Goal: Task Accomplishment & Management: Manage account settings

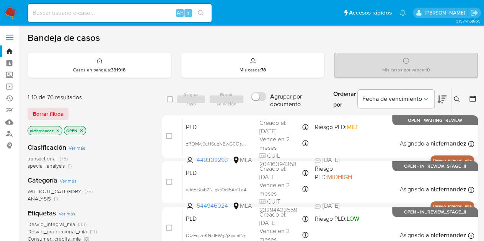
drag, startPoint x: 57, startPoint y: 117, endPoint x: 138, endPoint y: 103, distance: 82.4
click at [54, 118] on span "Borrar filtros" at bounding box center [48, 114] width 30 height 11
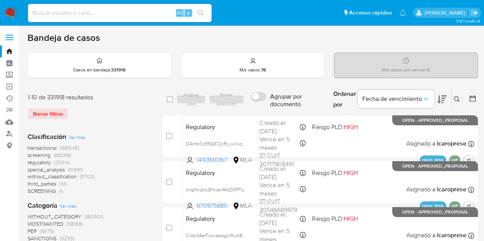
click at [456, 99] on icon at bounding box center [457, 99] width 6 height 6
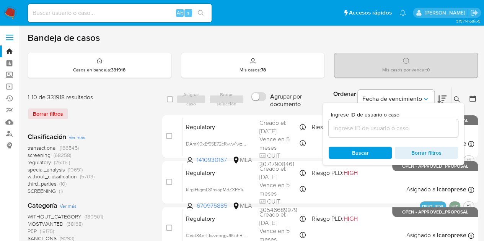
click at [390, 131] on input at bounding box center [393, 129] width 129 height 10
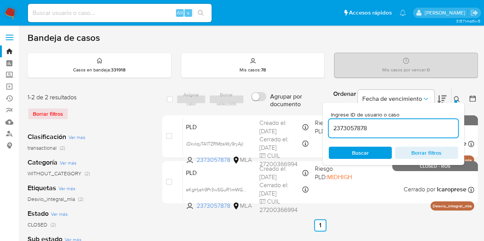
click at [456, 99] on icon at bounding box center [457, 99] width 6 height 6
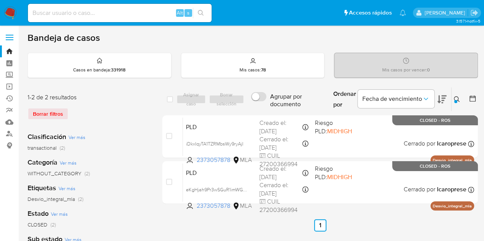
click at [459, 99] on icon at bounding box center [457, 99] width 6 height 6
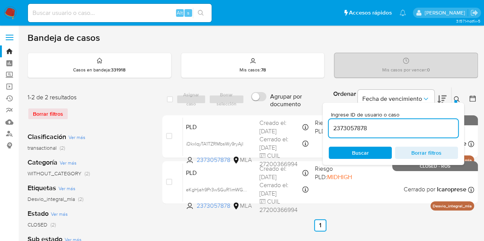
drag, startPoint x: 408, startPoint y: 124, endPoint x: 230, endPoint y: 107, distance: 178.8
click at [230, 107] on div "select-all-cases-checkbox Asignar caso Borrar selección Agrupar por documento O…" at bounding box center [320, 99] width 316 height 25
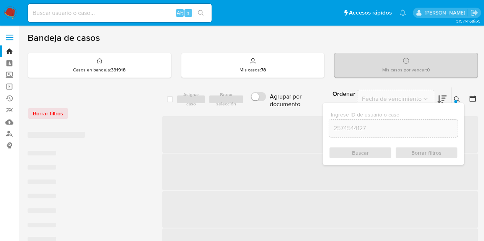
click at [455, 98] on icon at bounding box center [457, 99] width 6 height 6
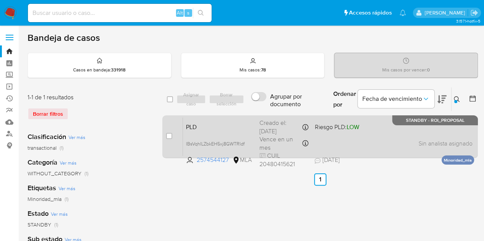
click at [232, 129] on span "PLD" at bounding box center [219, 127] width 67 height 10
click at [220, 124] on span "PLD" at bounding box center [219, 127] width 67 height 10
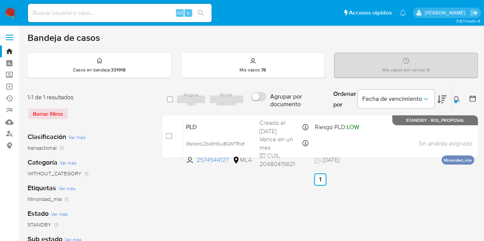
click at [456, 99] on icon at bounding box center [457, 99] width 6 height 6
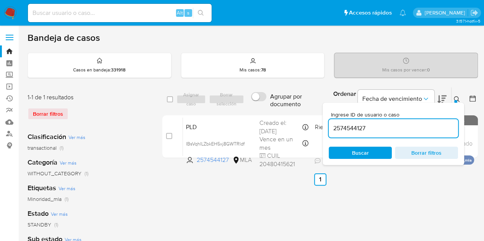
drag, startPoint x: 388, startPoint y: 127, endPoint x: 202, endPoint y: 83, distance: 190.8
click at [203, 82] on div "Bandeja de casos Casos en bandeja : 331918 Mis casos : 78 Mis casos por vencer …" at bounding box center [253, 227] width 450 height 391
type input "52051061"
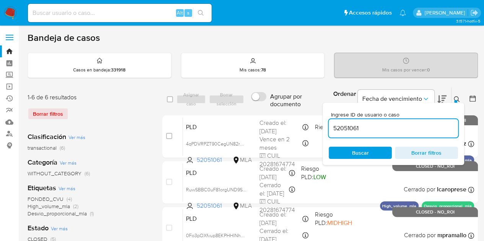
click at [453, 98] on button at bounding box center [457, 99] width 13 height 9
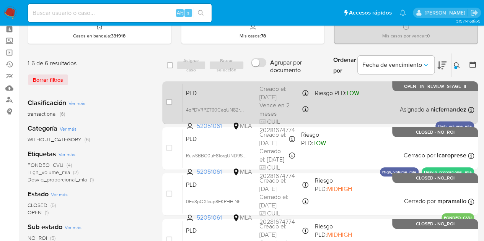
scroll to position [34, 0]
click at [220, 96] on span "PLD" at bounding box center [219, 93] width 67 height 10
click at [244, 111] on span "4qPDVRPZT90CegUN82rNXnRZ" at bounding box center [220, 110] width 69 height 8
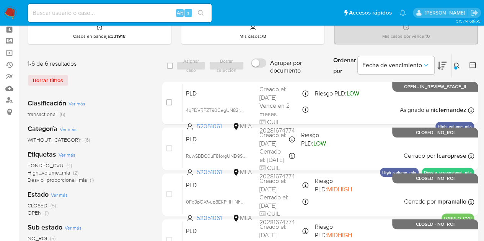
click at [144, 234] on div "Sub estado Ver más NO_ROI (5) IN_REVIEW_STAGE_II (1)" at bounding box center [89, 236] width 122 height 27
click at [458, 64] on icon at bounding box center [457, 66] width 6 height 6
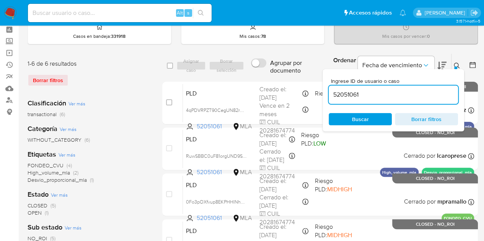
drag, startPoint x: 378, startPoint y: 117, endPoint x: 405, endPoint y: 109, distance: 27.8
click at [378, 117] on span "Buscar" at bounding box center [360, 119] width 52 height 11
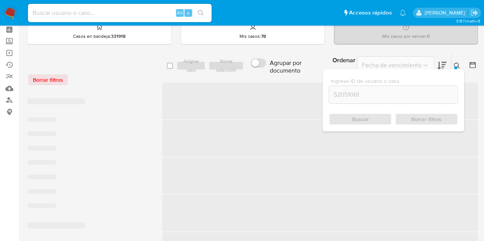
click at [457, 67] on div at bounding box center [455, 68] width 3 height 3
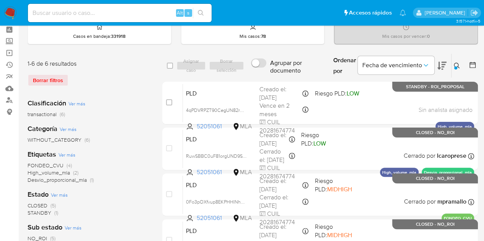
drag, startPoint x: 169, startPoint y: 103, endPoint x: 184, endPoint y: 75, distance: 31.7
click at [169, 103] on input "checkbox" at bounding box center [169, 102] width 6 height 6
checkbox input "true"
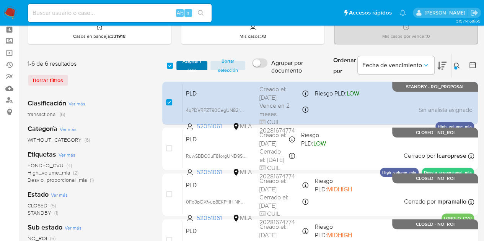
click at [191, 65] on span "Asignar 1 caso" at bounding box center [192, 66] width 24 height 8
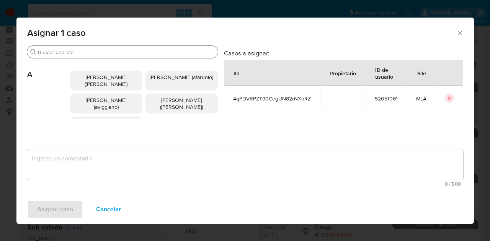
click at [76, 52] on input "Buscar" at bounding box center [126, 52] width 177 height 7
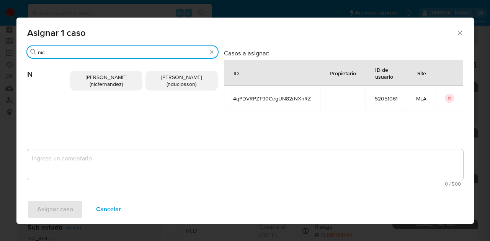
type input "nic"
drag, startPoint x: 85, startPoint y: 73, endPoint x: 93, endPoint y: 108, distance: 36.6
click at [86, 73] on p "Nicolas Fernandez Allen (nicfernandez)" at bounding box center [106, 81] width 72 height 20
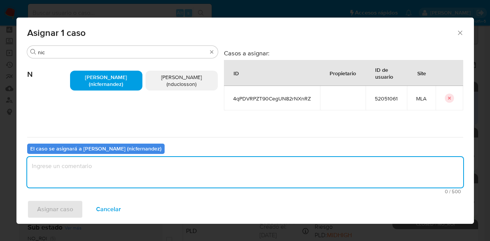
click at [109, 178] on textarea "assign-modal" at bounding box center [245, 172] width 436 height 31
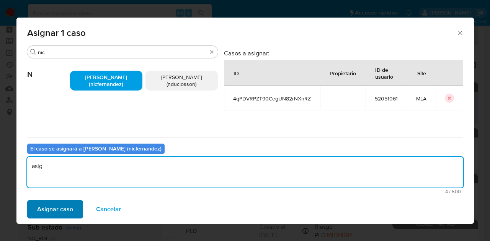
type textarea "asig"
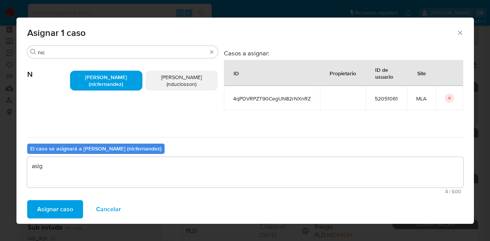
click at [63, 212] on span "Asignar caso" at bounding box center [55, 209] width 36 height 17
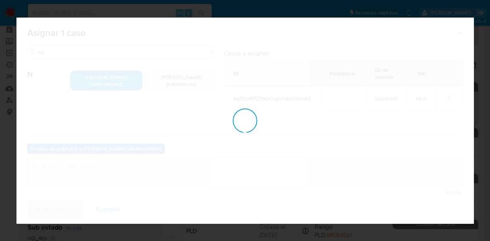
checkbox input "false"
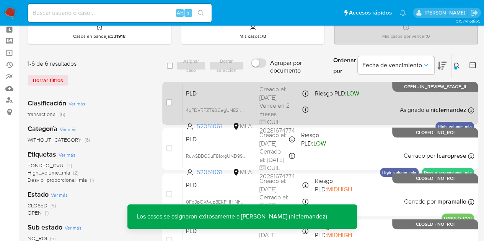
click at [213, 98] on div "PLD 4qPDVRPZT90CegUN82rNXnRZ 52051061 MLA Riesgo PLD: LOW Creado el: 12/08/2025…" at bounding box center [328, 103] width 291 height 39
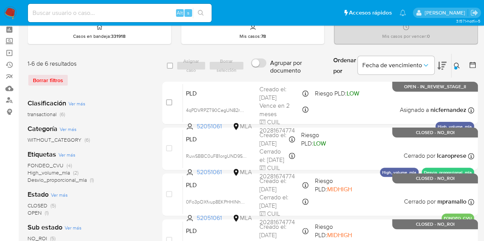
click at [457, 64] on icon at bounding box center [457, 66] width 6 height 6
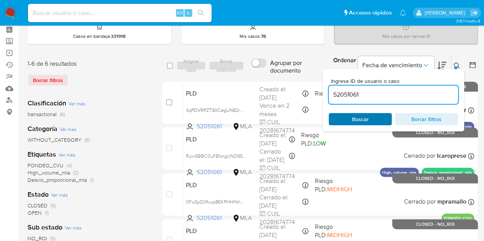
click at [371, 119] on span "Buscar" at bounding box center [360, 119] width 52 height 11
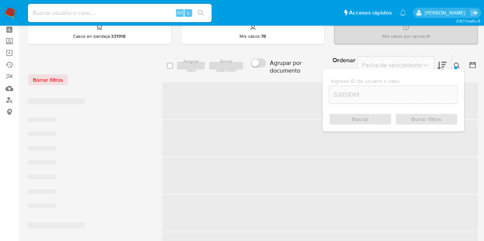
click at [457, 64] on icon at bounding box center [457, 66] width 6 height 6
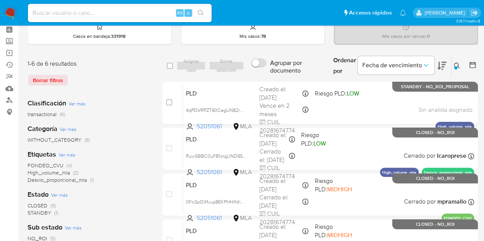
click at [456, 64] on icon at bounding box center [457, 66] width 6 height 6
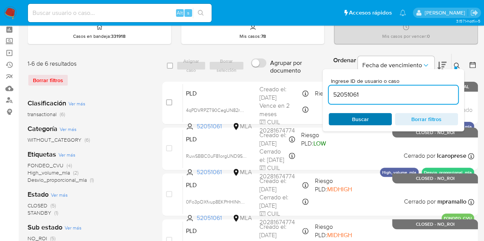
click at [368, 121] on span "Buscar" at bounding box center [360, 119] width 17 height 12
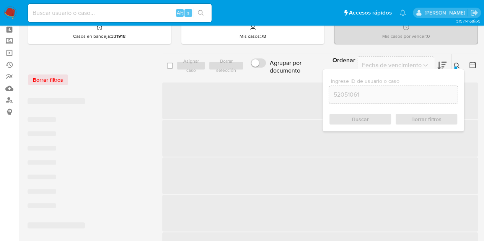
click at [456, 64] on icon at bounding box center [457, 66] width 6 height 6
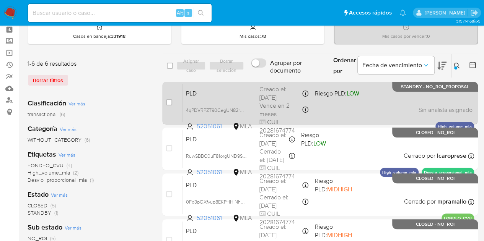
click at [240, 98] on div "PLD 4qPDVRPZT90CegUN82rNXnRZ 52051061 MLA Riesgo PLD: LOW Creado el: 12/08/2025…" at bounding box center [328, 103] width 291 height 39
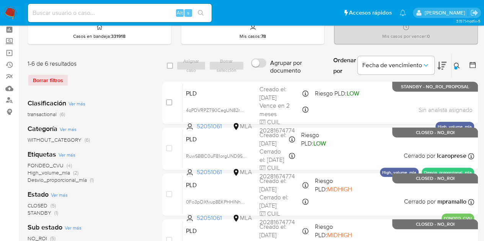
click at [458, 65] on icon at bounding box center [457, 66] width 6 height 6
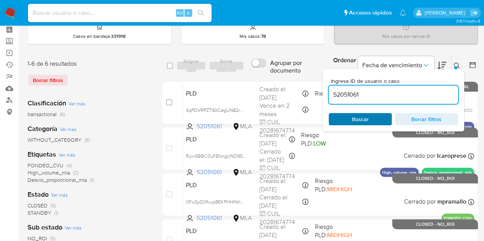
click at [376, 121] on span "Buscar" at bounding box center [360, 119] width 52 height 11
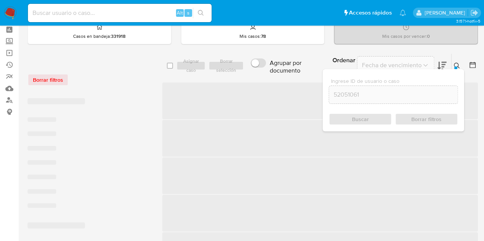
click at [456, 64] on icon at bounding box center [457, 66] width 6 height 6
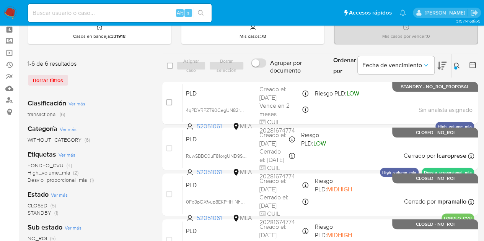
drag, startPoint x: 458, startPoint y: 65, endPoint x: 415, endPoint y: 95, distance: 52.0
click at [457, 66] on icon at bounding box center [457, 66] width 6 height 6
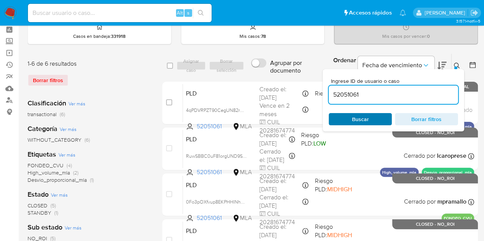
click at [379, 118] on span "Buscar" at bounding box center [360, 119] width 52 height 11
click at [457, 67] on div at bounding box center [455, 68] width 3 height 3
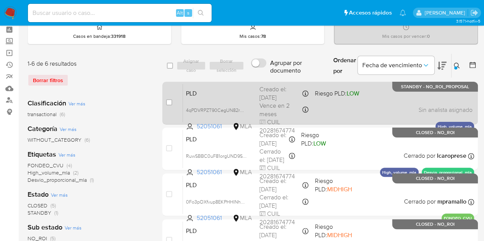
click at [221, 99] on div "PLD 4qPDVRPZT90CegUN82rNXnRZ 52051061 MLA Riesgo PLD: LOW Creado el: 12/08/2025…" at bounding box center [328, 103] width 291 height 39
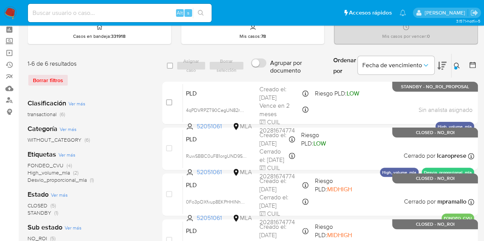
click at [456, 67] on div at bounding box center [455, 68] width 3 height 3
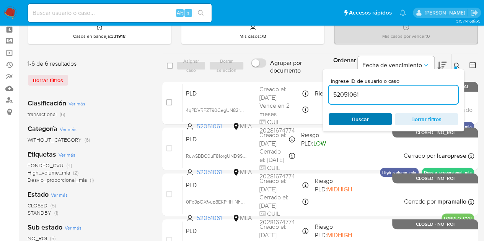
click at [347, 117] on span "Buscar" at bounding box center [360, 119] width 52 height 11
click at [454, 61] on button at bounding box center [457, 65] width 13 height 9
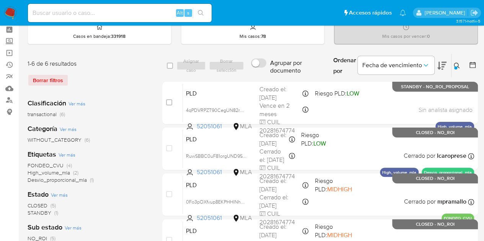
click at [140, 122] on div "Clasificación Ver más transactional (6) Categoría Ver más WITHOUT_CATEGORY (6) …" at bounding box center [89, 223] width 122 height 260
drag, startPoint x: 460, startPoint y: 64, endPoint x: 457, endPoint y: 68, distance: 5.5
click at [460, 63] on button at bounding box center [457, 65] width 13 height 9
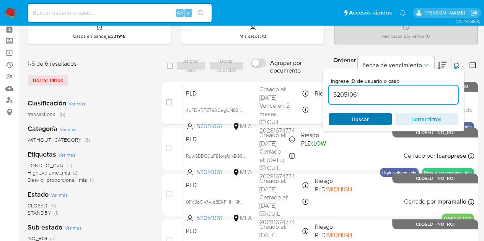
click at [347, 114] on span "Buscar" at bounding box center [360, 119] width 52 height 11
click at [461, 66] on button at bounding box center [457, 65] width 13 height 9
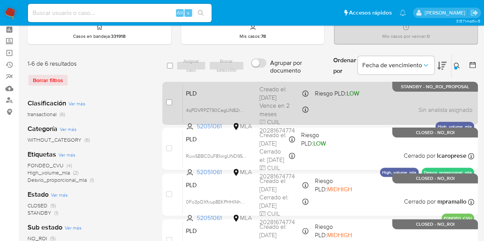
click at [223, 96] on span "PLD" at bounding box center [219, 93] width 67 height 10
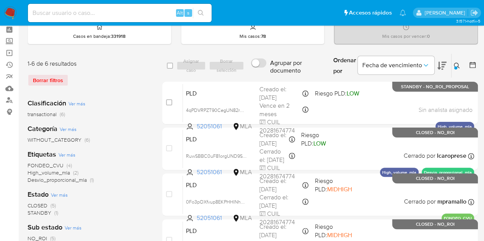
click at [458, 66] on icon at bounding box center [457, 66] width 6 height 6
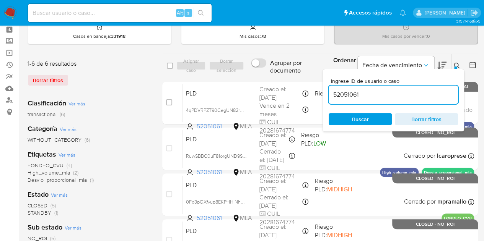
drag, startPoint x: 389, startPoint y: 98, endPoint x: 269, endPoint y: 77, distance: 121.3
click at [269, 77] on div "select-all-cases-checkbox Asignar caso Borrar selección Agrupar por documento O…" at bounding box center [320, 66] width 316 height 25
type input "410972670"
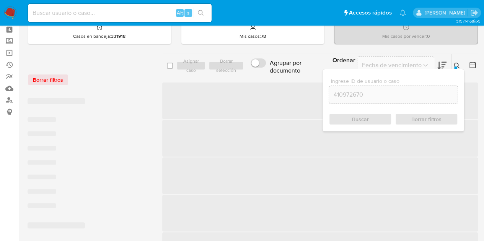
click at [456, 65] on icon at bounding box center [457, 66] width 6 height 6
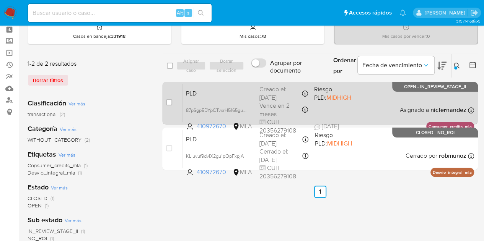
click at [228, 92] on span "PLD" at bounding box center [219, 93] width 67 height 10
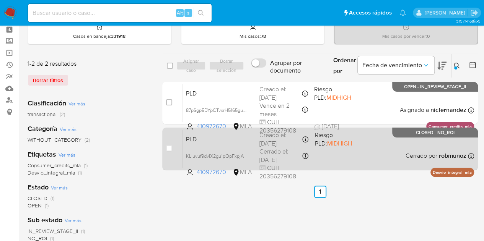
click at [200, 144] on div "PLD KLluvuf9dvIX2gu1pOpFxpjA 410972670 MLA Riesgo PLD: MIDHIGH Creado el: 12/03…" at bounding box center [328, 149] width 291 height 39
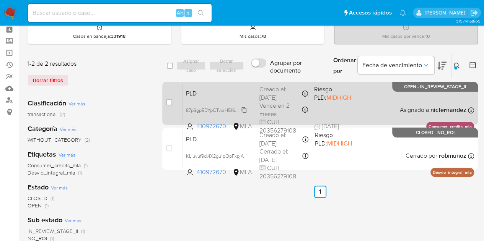
click at [244, 107] on span "87pSgp5DYpCTvxrH5165guTH" at bounding box center [217, 110] width 63 height 8
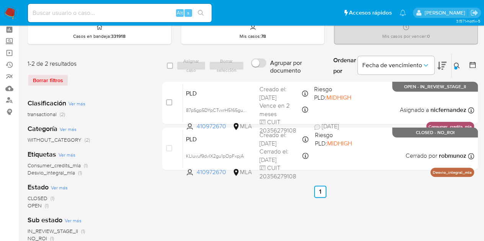
click at [458, 65] on icon at bounding box center [457, 66] width 6 height 6
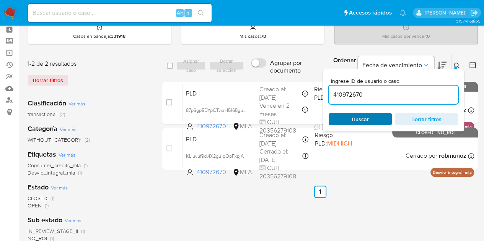
click at [356, 119] on span "Buscar" at bounding box center [360, 119] width 17 height 12
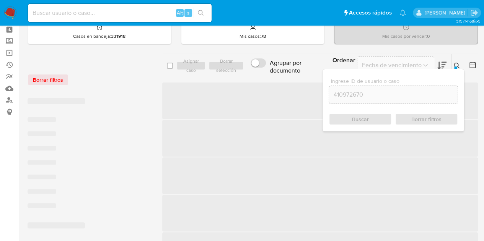
click at [459, 65] on icon at bounding box center [457, 66] width 6 height 6
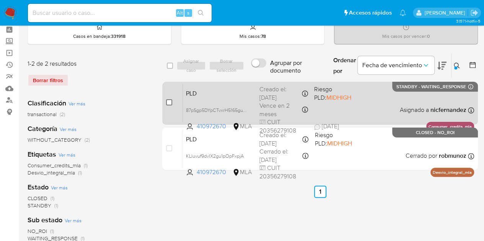
click at [169, 102] on input "checkbox" at bounding box center [169, 102] width 6 height 6
checkbox input "true"
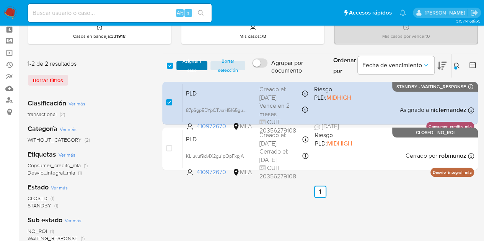
click at [191, 66] on span "Asignar 1 caso" at bounding box center [192, 66] width 24 height 8
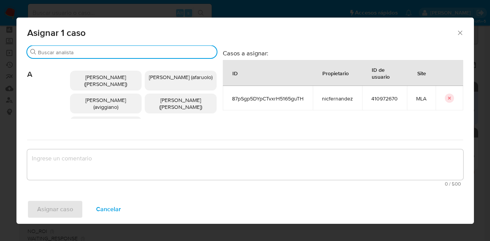
click at [72, 53] on input "Buscar" at bounding box center [126, 52] width 176 height 7
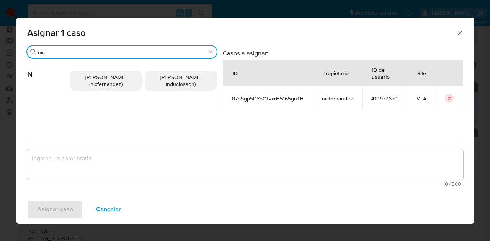
type input "nic"
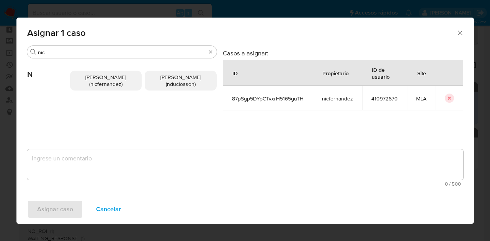
click at [104, 78] on span "Nicolas Fernandez Allen (nicfernandez)" at bounding box center [105, 80] width 41 height 15
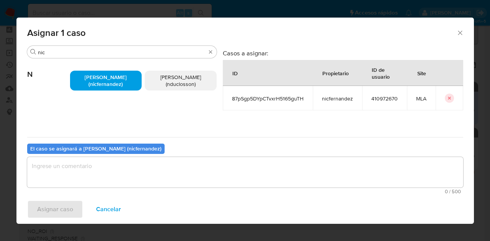
click at [112, 163] on textarea "assign-modal" at bounding box center [245, 172] width 436 height 31
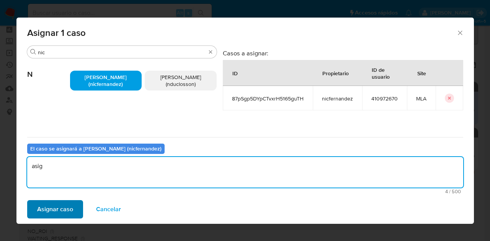
type textarea "asig"
click at [58, 210] on span "Asignar caso" at bounding box center [55, 209] width 36 height 17
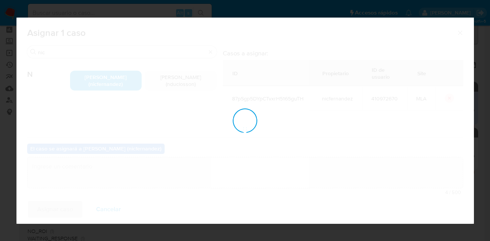
checkbox input "false"
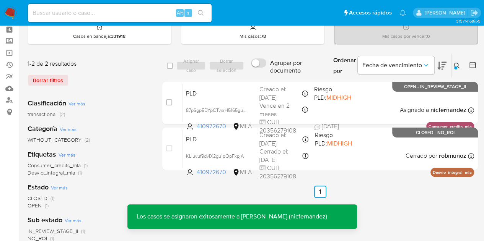
click at [197, 96] on span "PLD" at bounding box center [219, 93] width 67 height 10
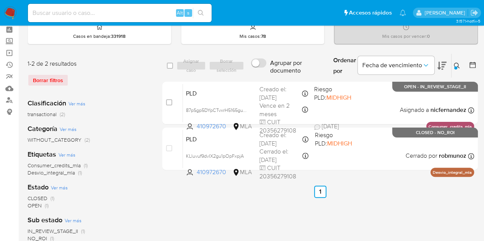
click at [451, 65] on div "Ordenar por Fecha de vencimiento" at bounding box center [389, 66] width 124 height 24
drag, startPoint x: 457, startPoint y: 65, endPoint x: 412, endPoint y: 94, distance: 53.1
click at [456, 65] on icon at bounding box center [457, 66] width 6 height 6
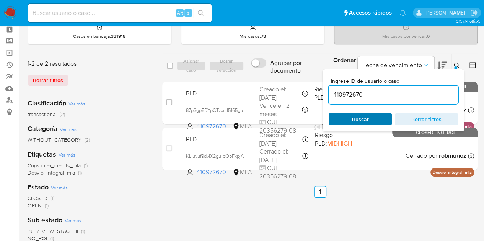
click at [378, 116] on span "Buscar" at bounding box center [360, 119] width 52 height 11
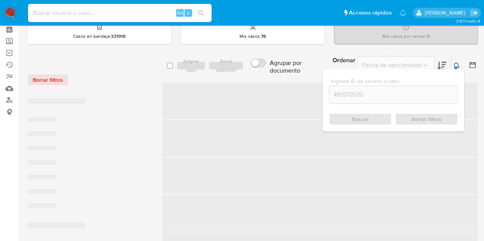
click at [457, 65] on icon at bounding box center [457, 66] width 6 height 6
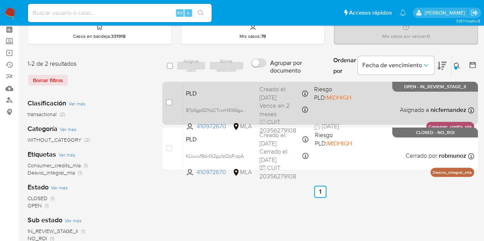
click at [233, 96] on span "PLD" at bounding box center [219, 93] width 67 height 10
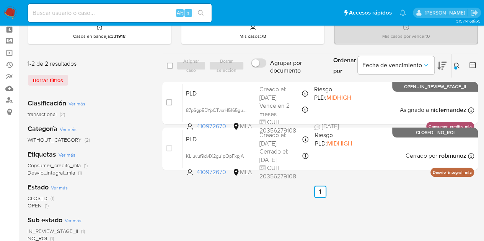
click at [457, 63] on icon at bounding box center [457, 66] width 6 height 6
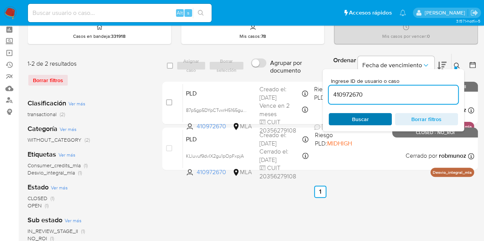
click at [359, 117] on span "Buscar" at bounding box center [360, 119] width 17 height 12
click at [461, 65] on button at bounding box center [457, 65] width 13 height 9
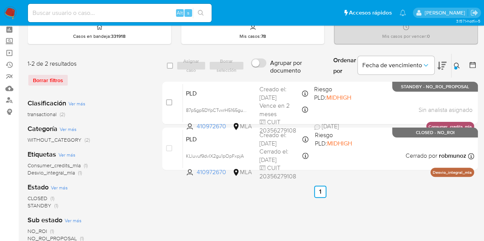
click at [451, 61] on button at bounding box center [457, 65] width 13 height 9
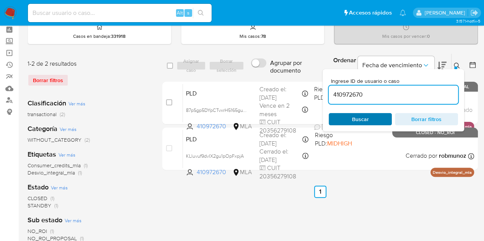
click at [359, 115] on span "Buscar" at bounding box center [360, 119] width 17 height 12
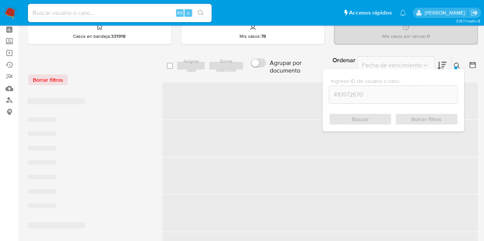
click at [458, 65] on icon at bounding box center [457, 66] width 6 height 6
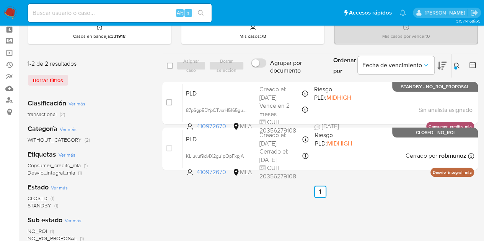
click at [157, 228] on div "1-2 de 2 resultados Borrar filtros Clasificación Ver más transactional (2) Cate…" at bounding box center [253, 222] width 450 height 336
drag, startPoint x: 194, startPoint y: 232, endPoint x: 195, endPoint y: 226, distance: 5.8
click at [194, 232] on div "select-all-cases-checkbox Asignar caso Borrar selección Agrupar por documento O…" at bounding box center [320, 222] width 316 height 336
click at [456, 69] on button at bounding box center [457, 65] width 13 height 9
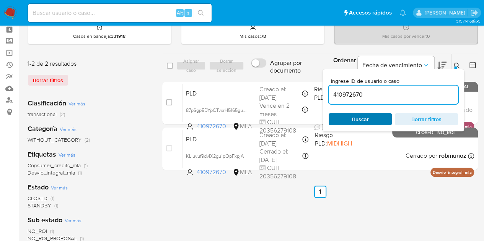
click at [359, 120] on span "Buscar" at bounding box center [360, 119] width 17 height 12
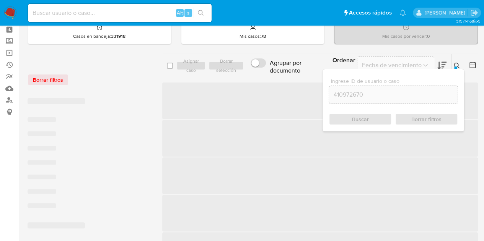
click at [454, 67] on div at bounding box center [455, 68] width 3 height 3
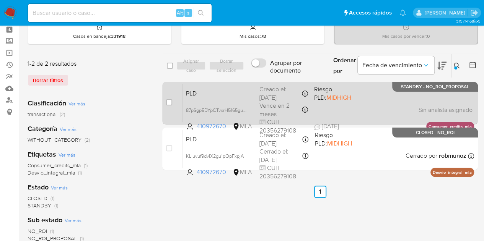
click at [207, 94] on span "PLD" at bounding box center [219, 93] width 67 height 10
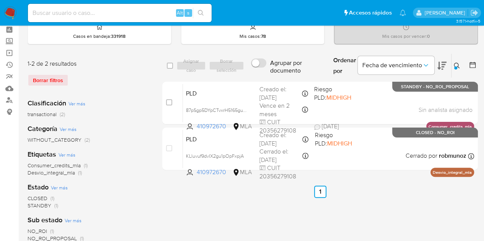
click at [458, 64] on icon at bounding box center [457, 66] width 6 height 6
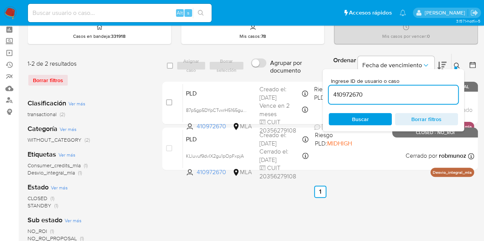
drag, startPoint x: 311, startPoint y: 85, endPoint x: 263, endPoint y: 77, distance: 48.7
click at [263, 77] on div "select-all-cases-checkbox Asignar caso Borrar selección Agrupar por documento O…" at bounding box center [320, 66] width 316 height 25
type input "182483364"
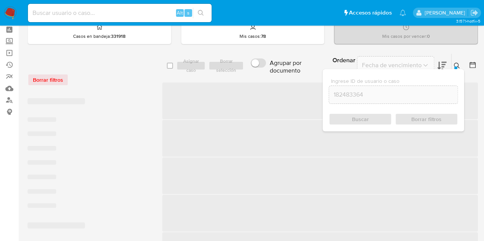
click at [457, 67] on icon at bounding box center [457, 66] width 6 height 6
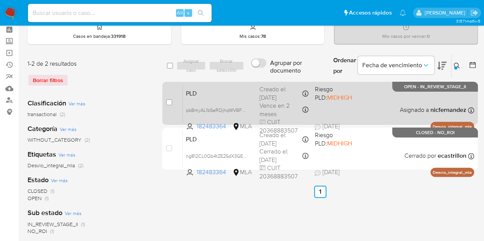
click at [223, 89] on span "PLD" at bounding box center [219, 93] width 67 height 10
click at [245, 109] on span "pbBmyAL1bSeROjhqWVBFFR4O" at bounding box center [220, 110] width 68 height 8
click at [215, 101] on div "PLD pbBmyAL1bSeROjhqWVBFFR4O 182483364 MLA Riesgo PLD: MIDHIGH Creado el: 12/08…" at bounding box center [328, 103] width 291 height 39
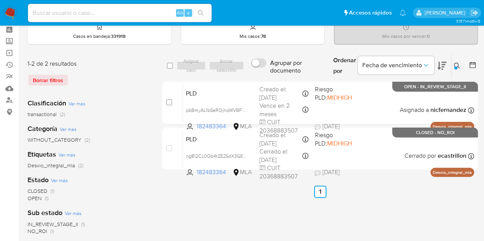
click at [458, 64] on icon at bounding box center [457, 66] width 6 height 6
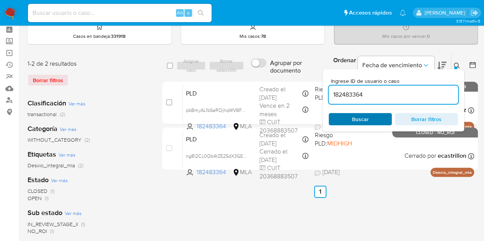
click at [383, 114] on span "Buscar" at bounding box center [360, 119] width 52 height 11
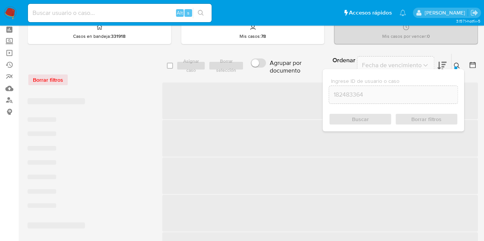
click at [455, 68] on div at bounding box center [455, 68] width 3 height 3
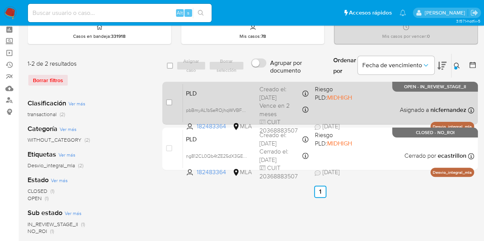
click at [256, 82] on div "case-item-checkbox No es posible asignar el caso PLD pbBmyAL1bSeROjhqWVBFFR4O 1…" at bounding box center [320, 103] width 316 height 43
click at [244, 91] on span "PLD" at bounding box center [219, 93] width 67 height 10
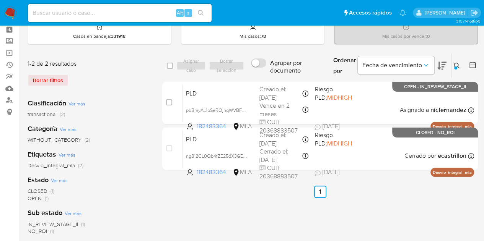
click at [457, 66] on icon at bounding box center [457, 66] width 6 height 6
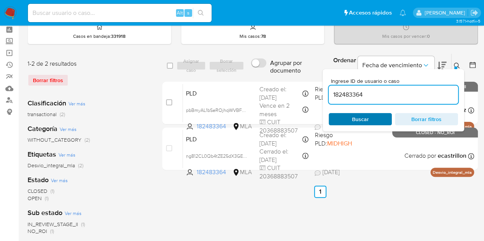
click at [366, 118] on span "Buscar" at bounding box center [360, 119] width 17 height 12
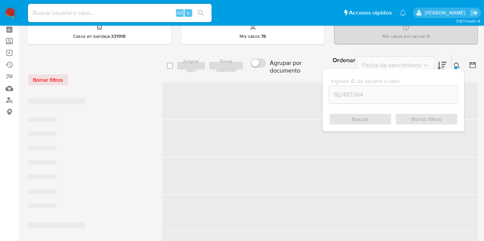
click at [460, 65] on button at bounding box center [457, 65] width 13 height 9
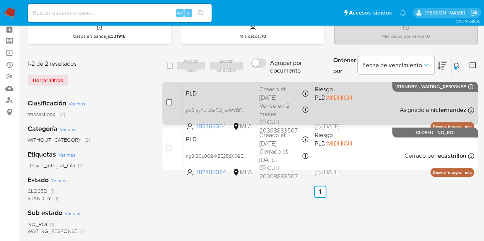
click at [169, 103] on input "checkbox" at bounding box center [169, 102] width 6 height 6
checkbox input "true"
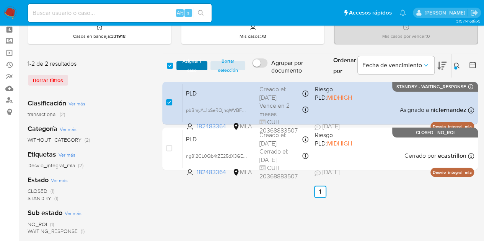
click at [194, 67] on span "Asignar 1 caso" at bounding box center [192, 66] width 24 height 8
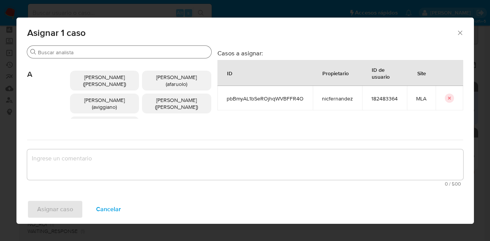
click at [63, 55] on div "Buscar" at bounding box center [119, 52] width 184 height 12
click at [64, 54] on input "Buscar" at bounding box center [123, 52] width 170 height 7
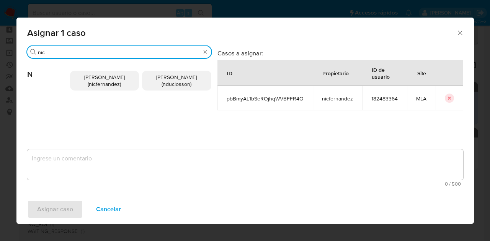
type input "nic"
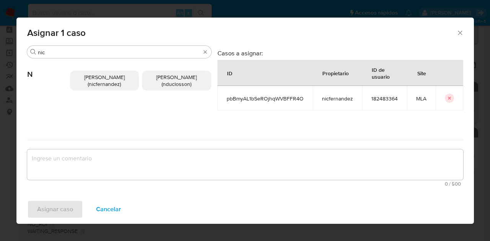
click at [80, 72] on p "Nicolas Fernandez Allen (nicfernandez)" at bounding box center [104, 81] width 69 height 20
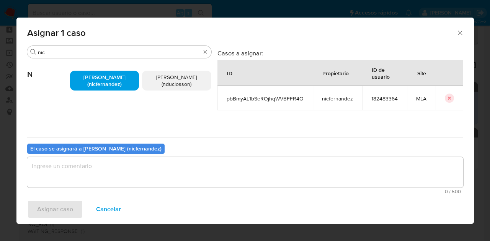
click at [142, 170] on textarea "assign-modal" at bounding box center [245, 172] width 436 height 31
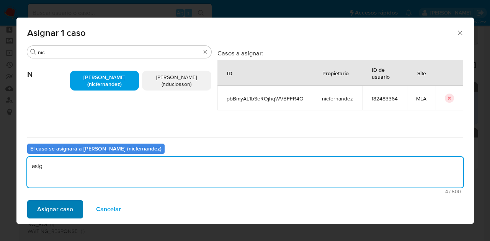
type textarea "asig"
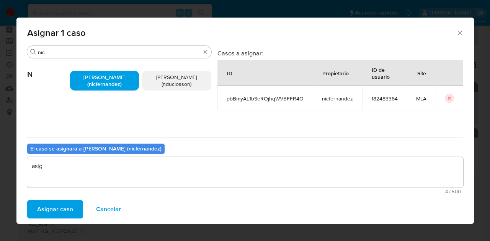
click at [40, 212] on span "Asignar caso" at bounding box center [55, 209] width 36 height 17
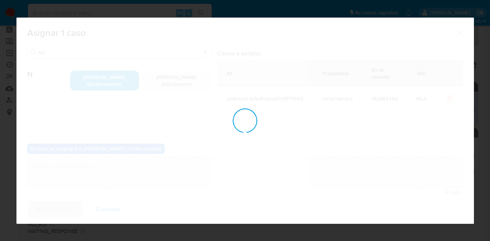
checkbox input "false"
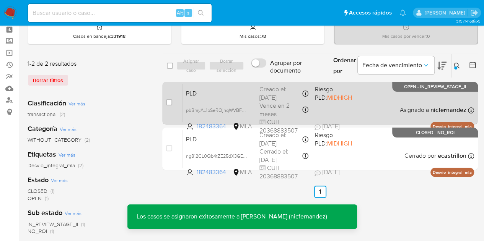
click at [210, 93] on span "PLD" at bounding box center [219, 93] width 67 height 10
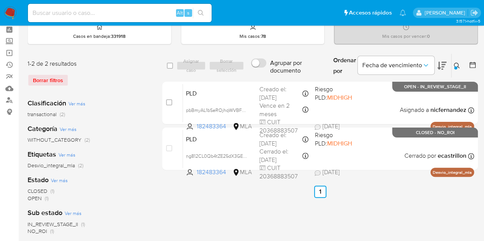
click at [457, 65] on icon at bounding box center [457, 66] width 6 height 6
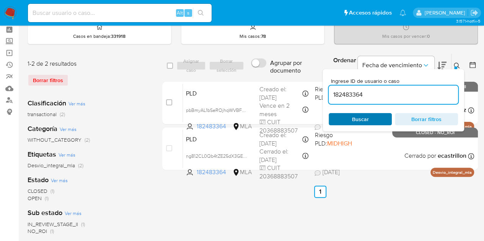
drag, startPoint x: 335, startPoint y: 119, endPoint x: 427, endPoint y: 94, distance: 94.4
click at [336, 120] on span "Buscar" at bounding box center [360, 119] width 52 height 11
click at [456, 63] on icon at bounding box center [457, 66] width 6 height 6
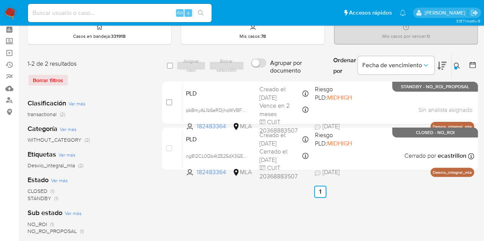
drag, startPoint x: 453, startPoint y: 65, endPoint x: 450, endPoint y: 80, distance: 15.5
click at [454, 65] on button at bounding box center [457, 65] width 13 height 9
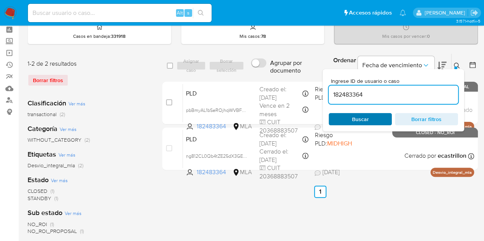
click at [376, 118] on span "Buscar" at bounding box center [360, 119] width 52 height 11
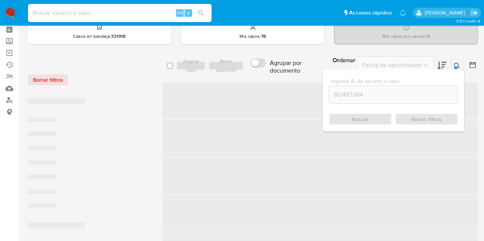
click at [457, 66] on icon at bounding box center [457, 66] width 6 height 6
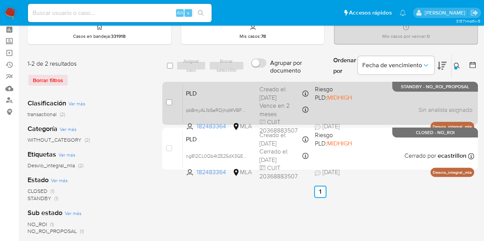
click at [230, 100] on div "PLD pbBmyAL1bSeROjhqWVBFFR4O 182483364 MLA Riesgo PLD: MIDHIGH Creado el: 12/08…" at bounding box center [328, 103] width 291 height 39
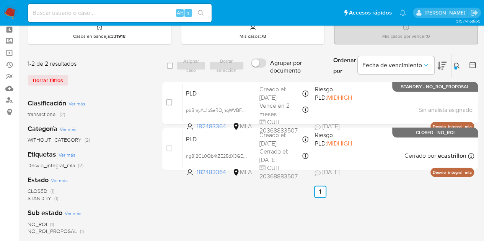
click at [451, 66] on button at bounding box center [457, 65] width 13 height 9
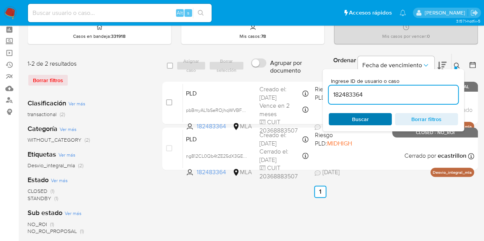
click at [377, 118] on span "Buscar" at bounding box center [360, 119] width 52 height 11
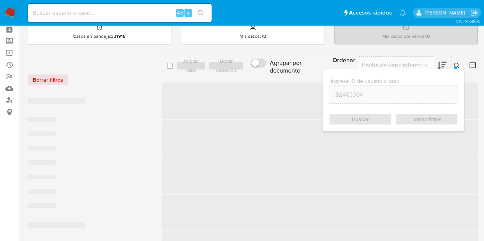
click at [458, 64] on icon at bounding box center [457, 66] width 6 height 6
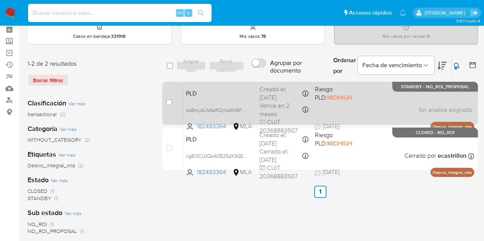
click at [205, 99] on div "PLD pbBmyAL1bSeROjhqWVBFFR4O 182483364 MLA Riesgo PLD: MIDHIGH Creado el: 12/08…" at bounding box center [328, 103] width 291 height 39
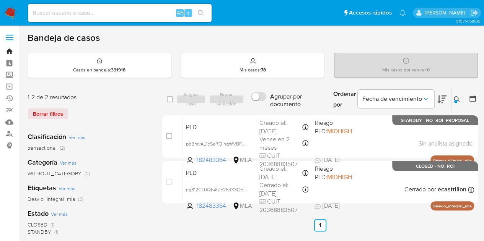
click at [8, 52] on link "Bandeja" at bounding box center [45, 52] width 91 height 12
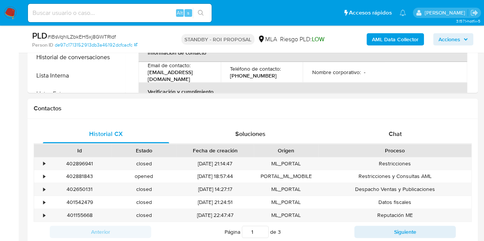
select select "10"
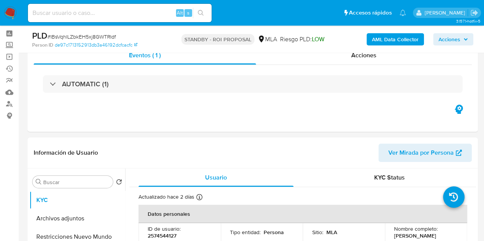
scroll to position [27, 0]
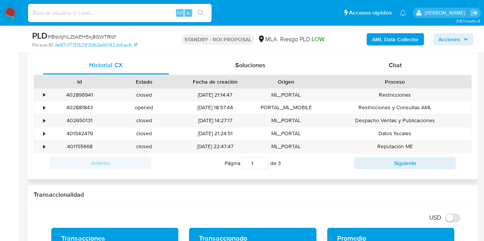
scroll to position [360, 0]
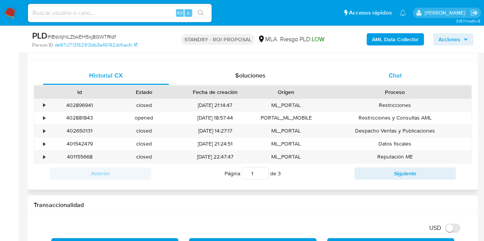
click at [392, 83] on div "Chat" at bounding box center [395, 76] width 126 height 18
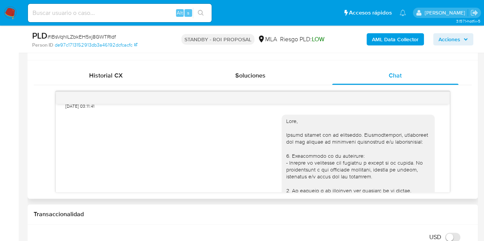
scroll to position [769, 0]
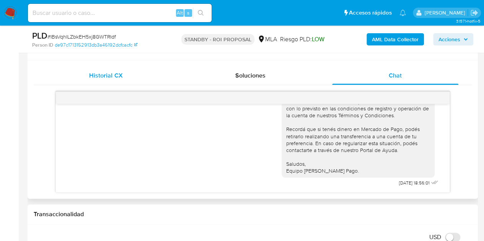
click at [115, 82] on div "Historial CX" at bounding box center [106, 76] width 126 height 18
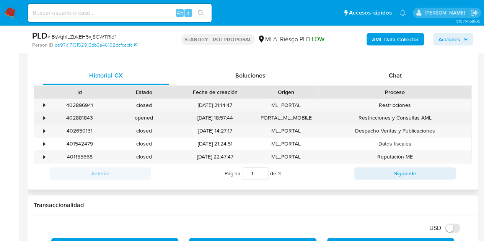
click at [82, 117] on div "402881843" at bounding box center [79, 118] width 64 height 13
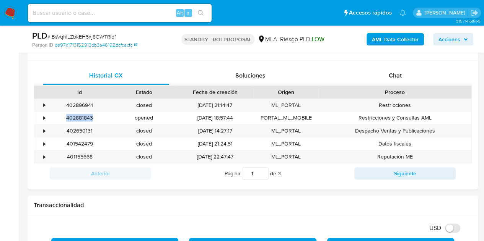
copy div "402881843"
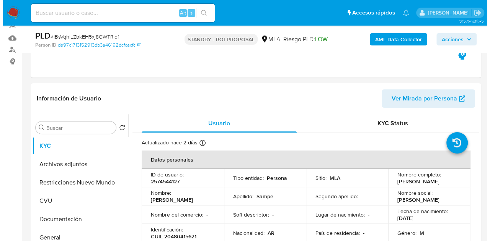
scroll to position [119, 0]
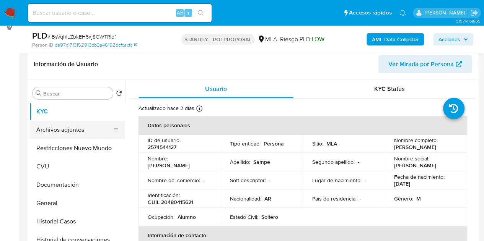
click at [70, 133] on button "Archivos adjuntos" at bounding box center [74, 130] width 90 height 18
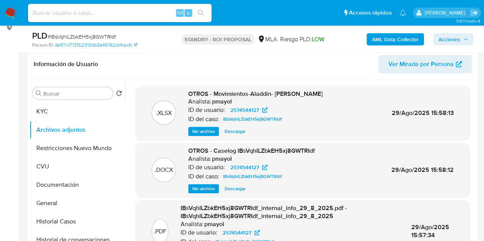
click at [207, 188] on span "Ver archivo" at bounding box center [203, 189] width 23 height 8
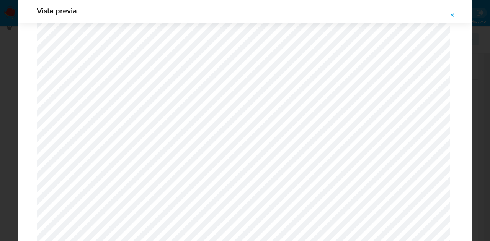
scroll to position [679, 0]
click at [451, 16] on icon "Attachment preview" at bounding box center [452, 14] width 3 height 3
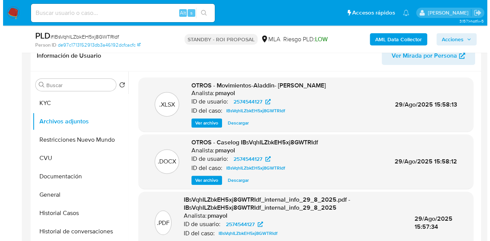
scroll to position [114, 0]
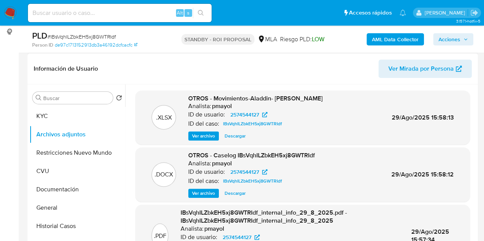
click at [208, 190] on span "Ver archivo" at bounding box center [203, 194] width 23 height 8
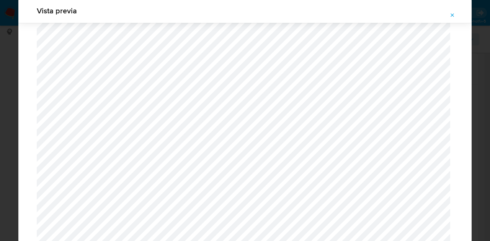
scroll to position [695, 0]
click at [452, 14] on icon "Attachment preview" at bounding box center [452, 15] width 6 height 6
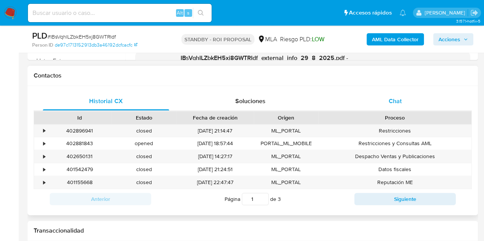
scroll to position [333, 0]
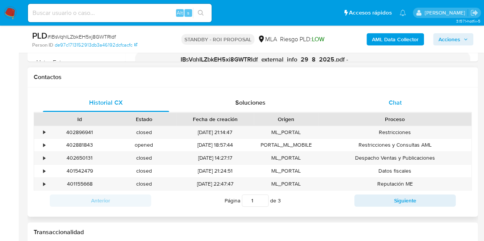
click at [402, 103] on div "Chat" at bounding box center [395, 103] width 126 height 18
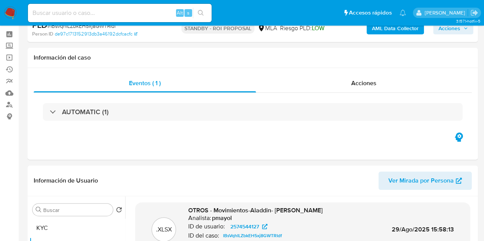
scroll to position [0, 0]
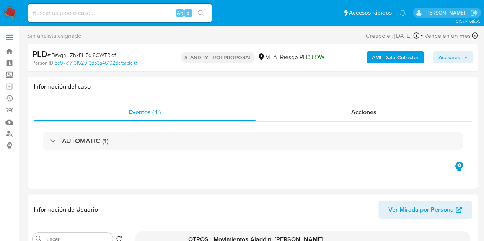
click at [403, 215] on span "Ver Mirada por Persona" at bounding box center [420, 210] width 65 height 18
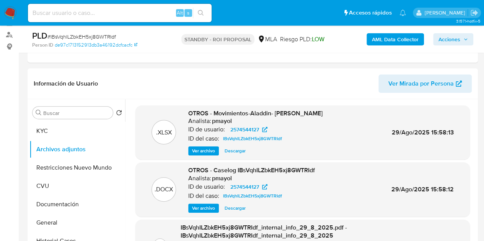
scroll to position [73, 0]
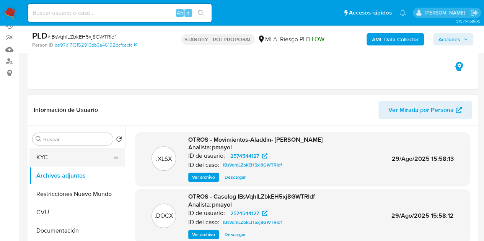
click at [79, 164] on button "KYC" at bounding box center [74, 157] width 90 height 18
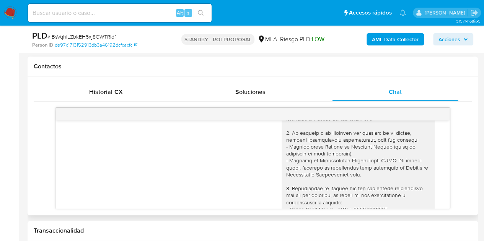
scroll to position [474, 0]
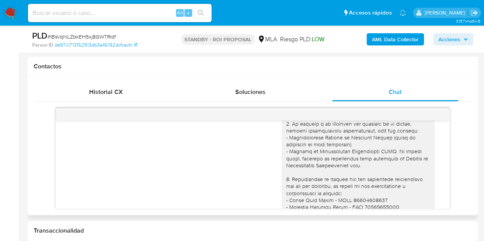
click at [350, 172] on div at bounding box center [358, 166] width 144 height 230
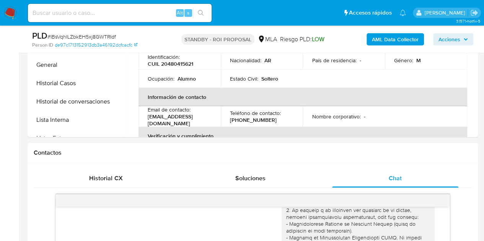
scroll to position [100, 0]
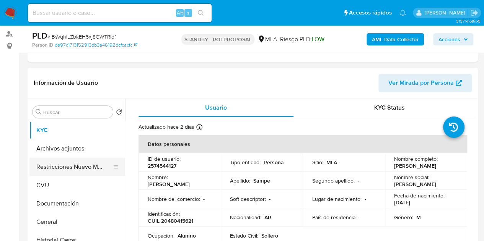
click at [53, 164] on button "Restricciones Nuevo Mundo" at bounding box center [74, 167] width 90 height 18
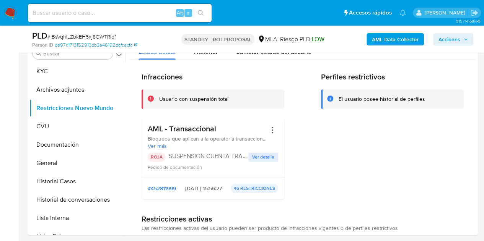
scroll to position [142, 0]
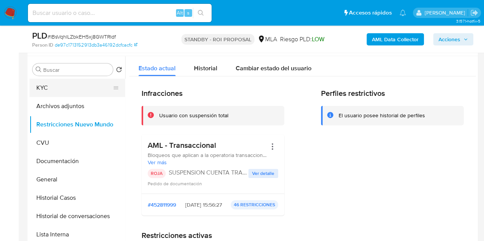
click at [52, 83] on button "KYC" at bounding box center [74, 88] width 90 height 18
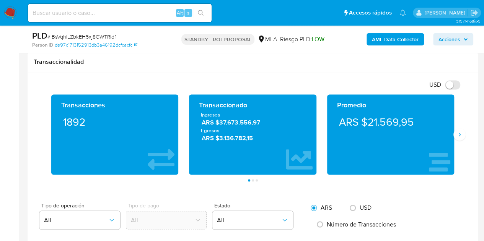
scroll to position [520, 0]
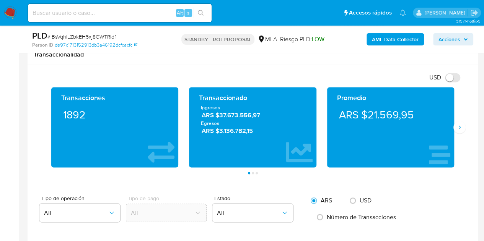
click at [461, 119] on div "Transacciones 1892 Transaccionado Ingresos ARS $37.673.556,97 Egresos ARS $3.13…" at bounding box center [253, 130] width 438 height 87
click at [460, 122] on button "Siguiente" at bounding box center [459, 127] width 12 height 12
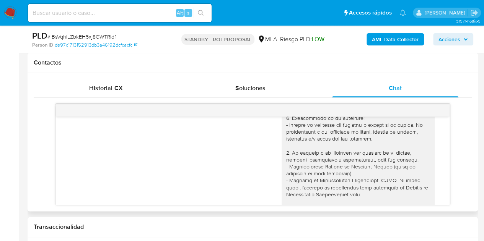
scroll to position [499, 0]
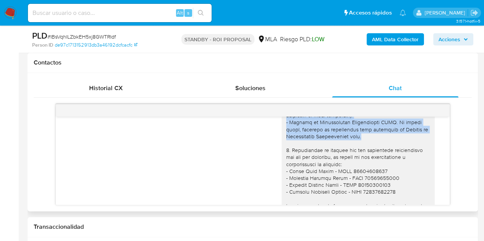
drag, startPoint x: 281, startPoint y: 155, endPoint x: 366, endPoint y: 142, distance: 86.7
click at [366, 142] on div at bounding box center [358, 137] width 144 height 230
copy div "1. Descripción de la actividad: - Detalla la actividad que realizas a través de…"
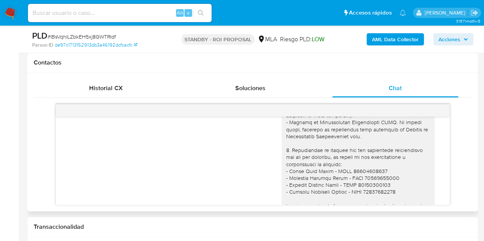
click at [35, 109] on div "18/08/2025 17:47:28 Le dejamos el monotributo es el primer mes de actividad PDF…" at bounding box center [253, 154] width 438 height 101
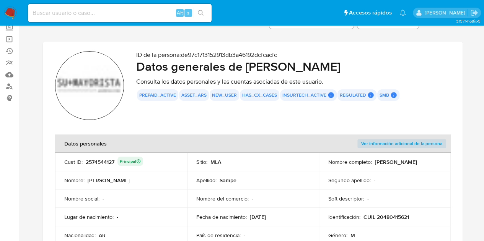
scroll to position [75, 0]
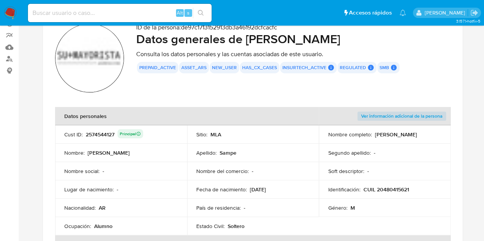
click at [91, 60] on img at bounding box center [89, 58] width 69 height 69
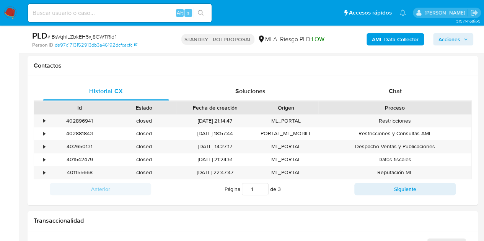
scroll to position [380, 0]
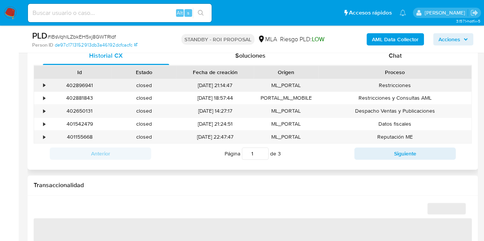
select select "10"
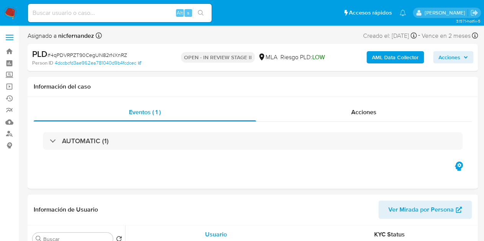
select select "10"
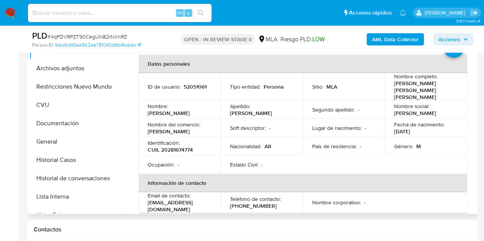
scroll to position [178, 0]
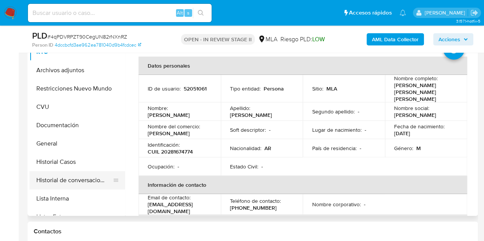
click at [62, 171] on button "Historial de conversaciones" at bounding box center [74, 180] width 90 height 18
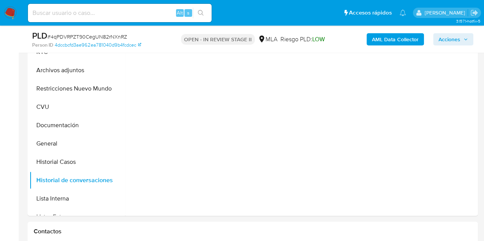
scroll to position [148, 0]
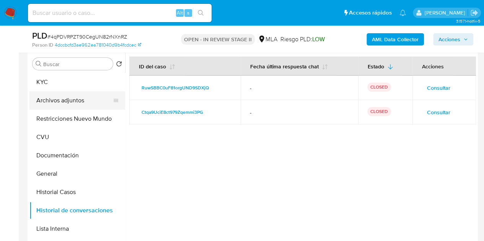
click at [56, 101] on button "Archivos adjuntos" at bounding box center [74, 100] width 90 height 18
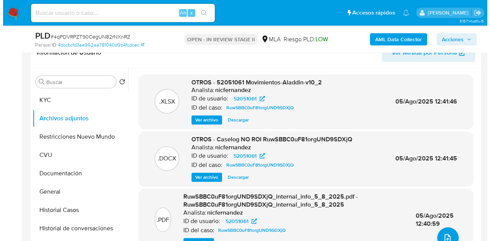
scroll to position [144, 0]
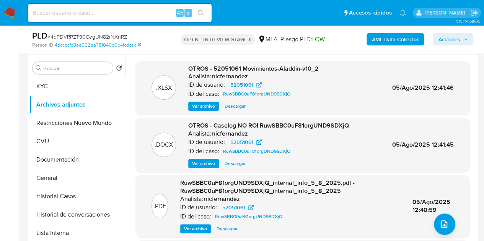
click at [208, 164] on span "Ver archivo" at bounding box center [203, 164] width 23 height 8
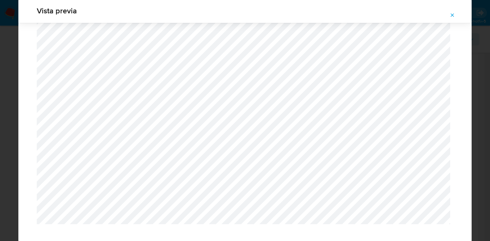
scroll to position [0, 210]
click at [453, 12] on icon "Attachment preview" at bounding box center [452, 15] width 6 height 6
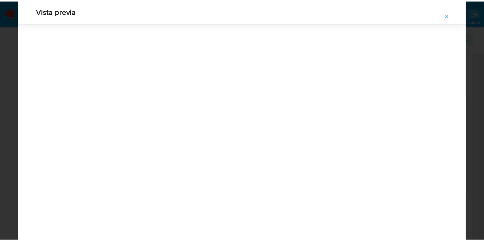
scroll to position [24, 0]
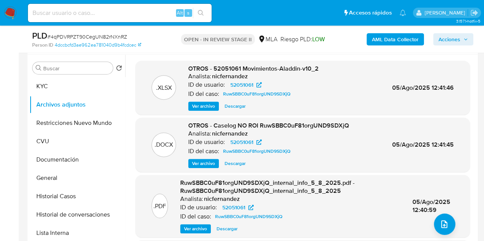
click at [377, 40] on b "AML Data Collector" at bounding box center [395, 39] width 47 height 12
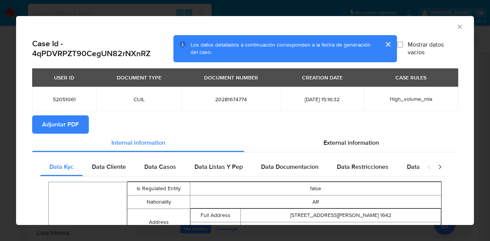
click at [65, 119] on span "Adjuntar PDF" at bounding box center [60, 124] width 37 height 17
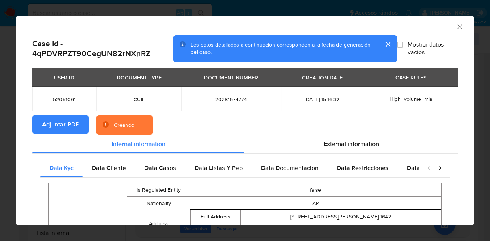
click at [158, 228] on div "AML Data Collector Case Id - 4qPDVRPZT90CegUN82rNXnRZ Los datos detallados a co…" at bounding box center [245, 120] width 490 height 241
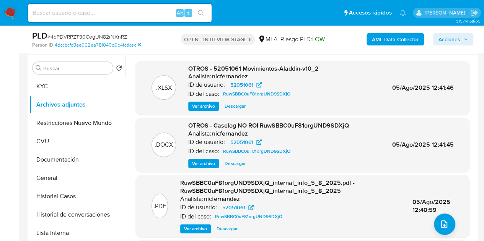
click at [130, 224] on div ".XLSX OTROS - 52051061 Movimientos-Aladdin-v10_2 Analista: nicfernandez ID de u…" at bounding box center [302, 194] width 347 height 267
click at [54, 88] on button "KYC" at bounding box center [74, 86] width 90 height 18
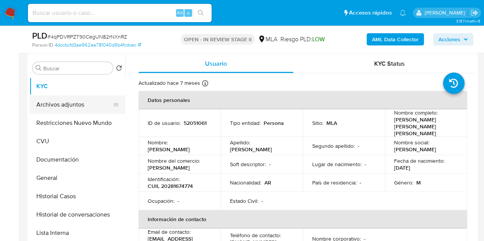
click at [42, 109] on button "Archivos adjuntos" at bounding box center [74, 105] width 90 height 18
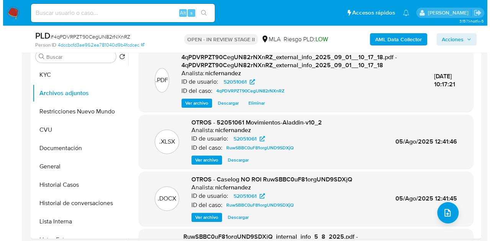
scroll to position [143, 0]
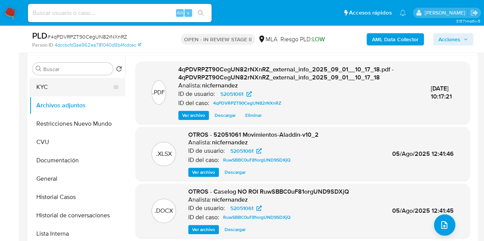
click at [77, 91] on button "KYC" at bounding box center [74, 87] width 90 height 18
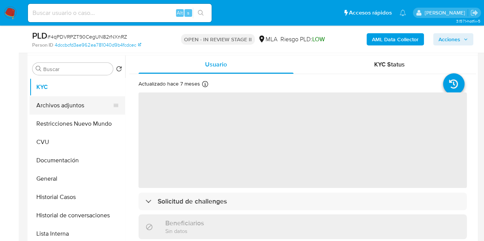
click at [70, 104] on button "Archivos adjuntos" at bounding box center [74, 105] width 90 height 18
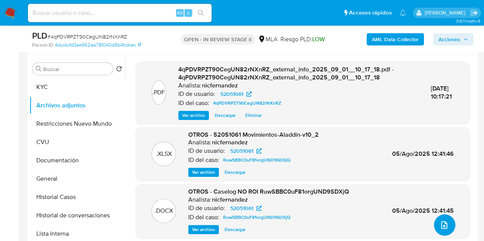
click at [441, 225] on icon "upload-file" at bounding box center [444, 225] width 9 height 9
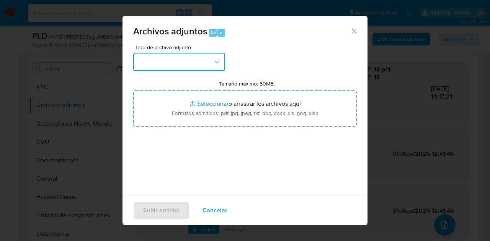
click at [207, 61] on button "button" at bounding box center [179, 62] width 92 height 18
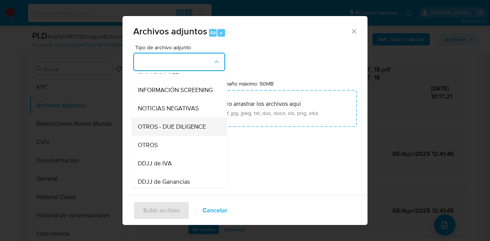
scroll to position [88, 0]
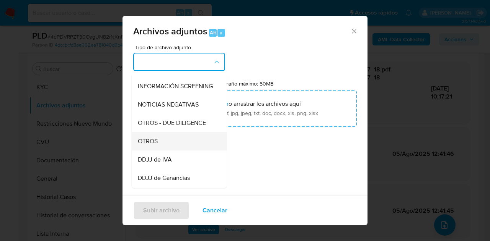
click at [164, 146] on div "OTROS" at bounding box center [177, 141] width 78 height 18
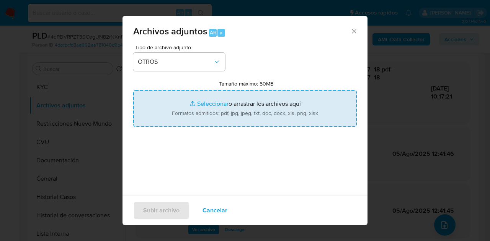
click at [202, 100] on input "Tamaño máximo: 50MB Seleccionar archivos" at bounding box center [244, 108] width 223 height 37
type input "C:\fakepath\Caselog NO ROI 4qPDVRPZT90CegUN82rNXnRZ.docx"
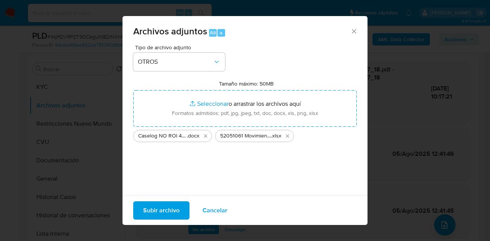
click at [160, 212] on span "Subir archivo" at bounding box center [161, 210] width 36 height 17
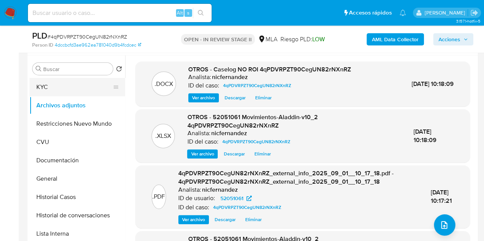
click at [59, 90] on button "KYC" at bounding box center [74, 87] width 90 height 18
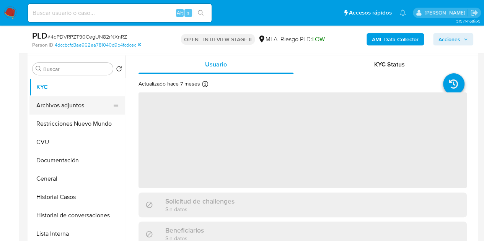
click at [68, 109] on button "Archivos adjuntos" at bounding box center [74, 105] width 90 height 18
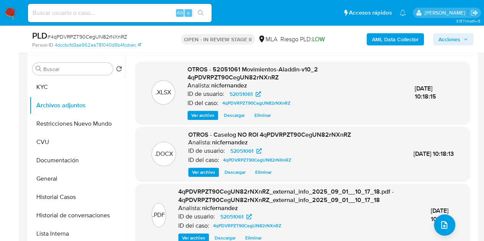
click at [194, 82] on p "Analista:" at bounding box center [198, 86] width 23 height 8
click at [199, 176] on span "Ver archivo" at bounding box center [203, 173] width 23 height 8
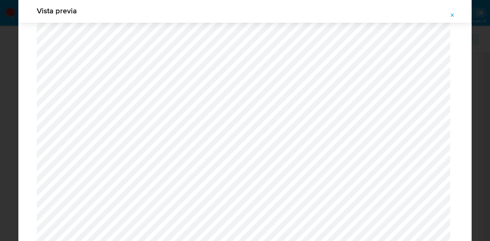
click at [456, 13] on button "Attachment preview" at bounding box center [452, 15] width 17 height 12
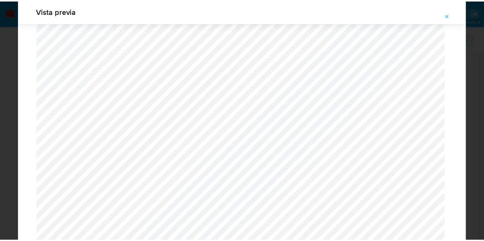
scroll to position [24, 0]
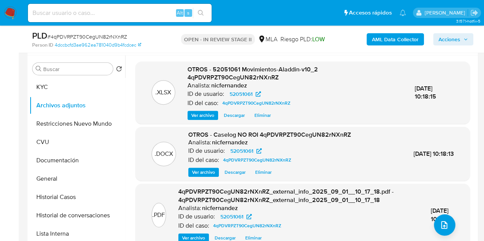
drag, startPoint x: 461, startPoint y: 38, endPoint x: 454, endPoint y: 42, distance: 7.7
click at [460, 39] on span "Acciones" at bounding box center [452, 39] width 29 height 11
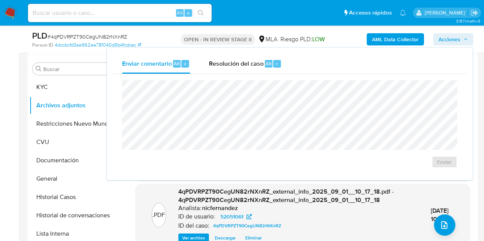
drag, startPoint x: 252, startPoint y: 67, endPoint x: 252, endPoint y: 79, distance: 12.6
click at [252, 70] on div "Resolución del caso Alt r" at bounding box center [244, 64] width 73 height 20
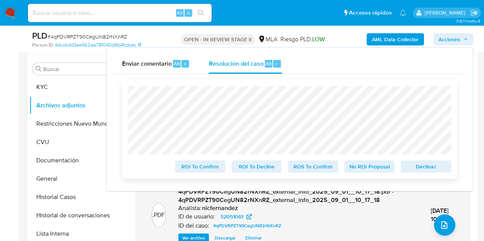
click at [417, 168] on span "Declinar" at bounding box center [426, 166] width 40 height 11
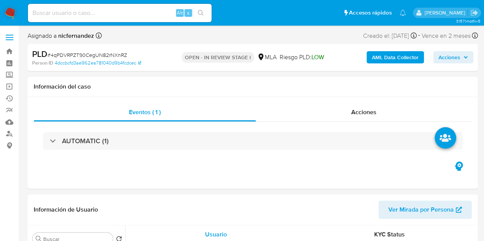
click at [454, 54] on span "Acciones" at bounding box center [449, 57] width 22 height 12
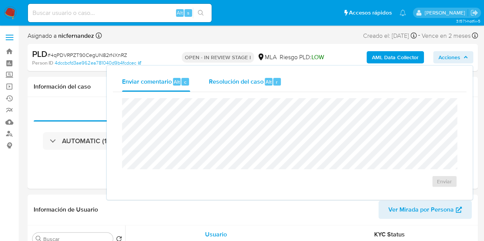
select select "10"
drag, startPoint x: 233, startPoint y: 81, endPoint x: 243, endPoint y: 96, distance: 18.6
click at [235, 81] on span "Resolución del caso" at bounding box center [235, 81] width 55 height 9
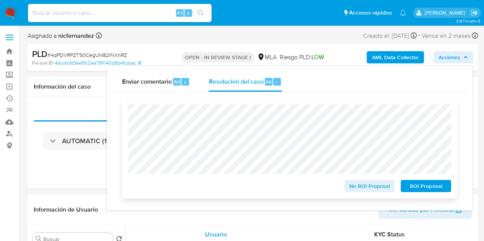
click at [425, 186] on span "ROI Proposal" at bounding box center [426, 186] width 40 height 11
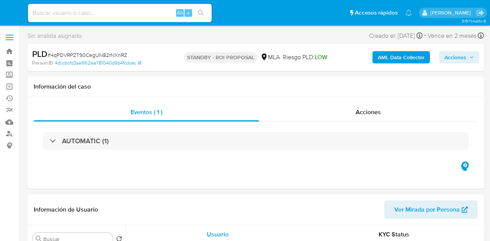
select select "10"
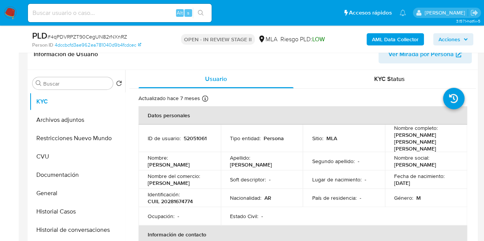
scroll to position [188, 0]
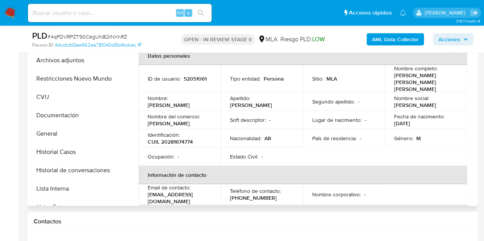
select select "10"
click at [58, 62] on button "Archivos adjuntos" at bounding box center [74, 60] width 90 height 18
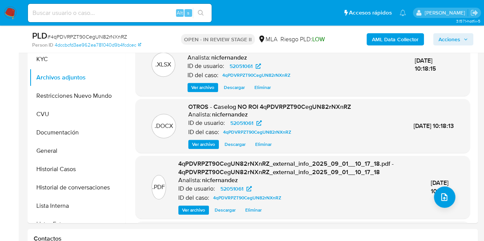
scroll to position [111, 0]
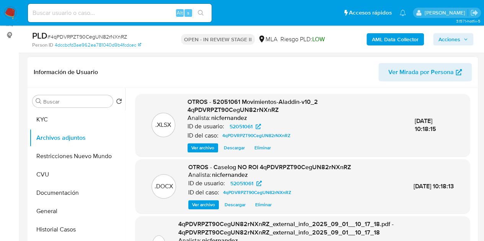
click at [200, 201] on span "Ver archivo" at bounding box center [203, 205] width 23 height 8
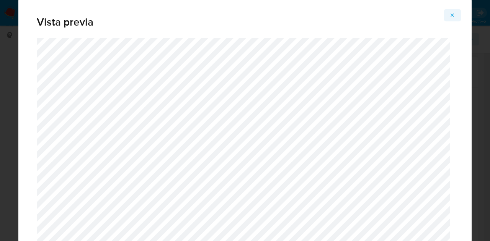
click at [454, 13] on icon "Attachment preview" at bounding box center [452, 15] width 6 height 6
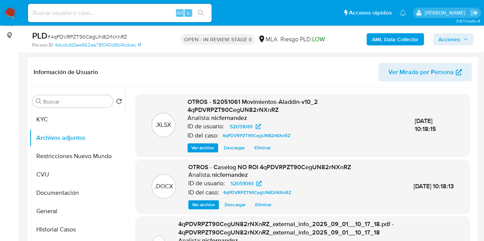
drag, startPoint x: 458, startPoint y: 42, endPoint x: 453, endPoint y: 44, distance: 5.6
click at [457, 42] on span "Acciones" at bounding box center [449, 39] width 22 height 12
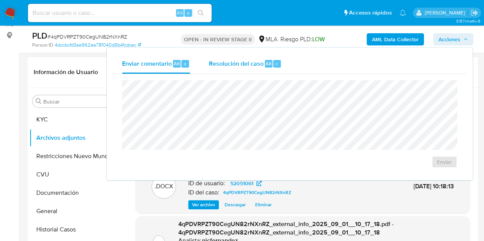
drag, startPoint x: 241, startPoint y: 62, endPoint x: 243, endPoint y: 68, distance: 7.3
click at [241, 65] on span "Resolución del caso" at bounding box center [235, 63] width 55 height 9
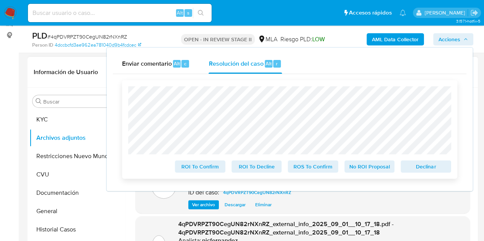
click at [362, 163] on span "No ROI Proposal" at bounding box center [370, 166] width 40 height 11
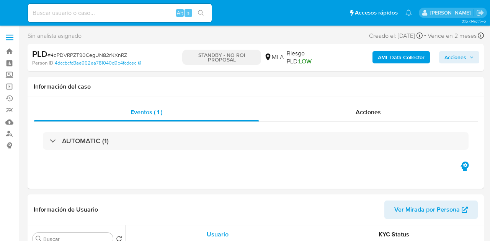
select select "10"
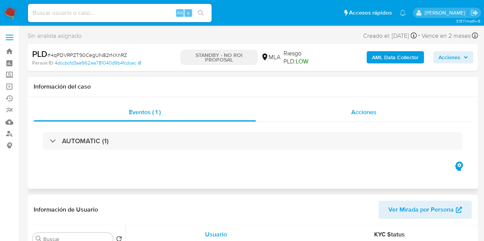
click at [381, 109] on div "Acciones" at bounding box center [364, 112] width 216 height 18
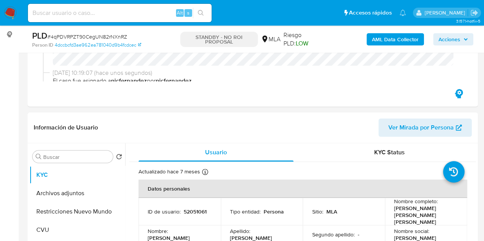
scroll to position [166, 0]
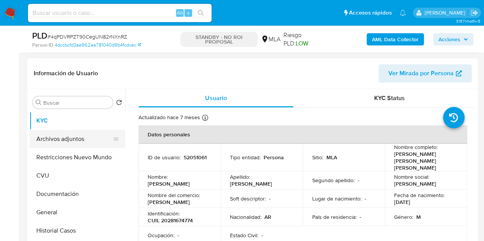
click at [60, 137] on button "Archivos adjuntos" at bounding box center [74, 139] width 90 height 18
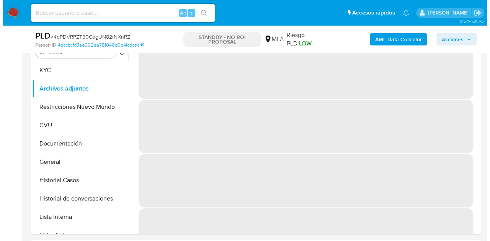
scroll to position [212, 0]
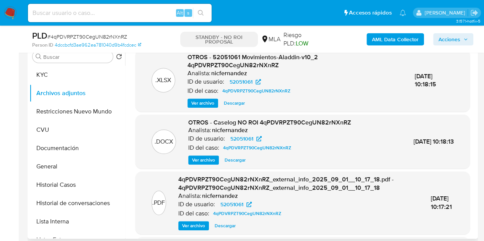
click at [204, 157] on span "Ver archivo" at bounding box center [203, 160] width 23 height 8
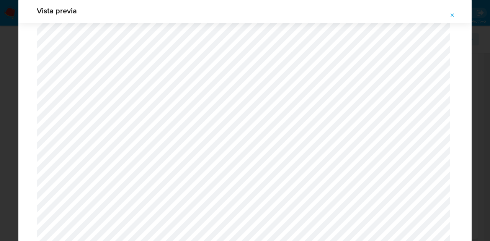
scroll to position [351, 0]
click at [450, 16] on icon "Attachment preview" at bounding box center [452, 15] width 6 height 6
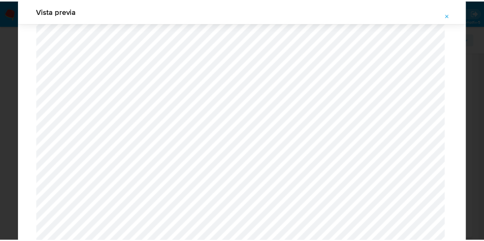
scroll to position [24, 0]
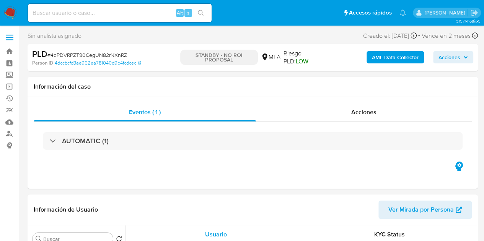
select select "10"
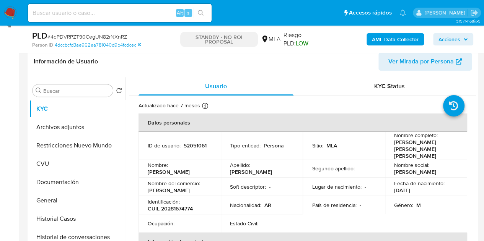
scroll to position [166, 0]
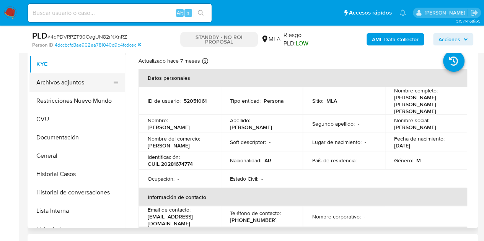
click at [65, 80] on button "Archivos adjuntos" at bounding box center [74, 82] width 90 height 18
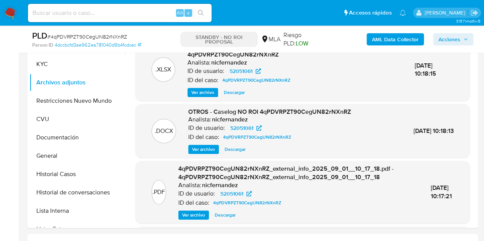
scroll to position [149, 0]
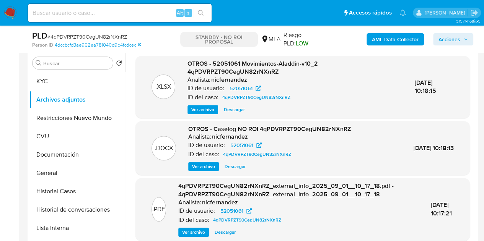
click at [201, 163] on span "Ver archivo" at bounding box center [203, 167] width 23 height 8
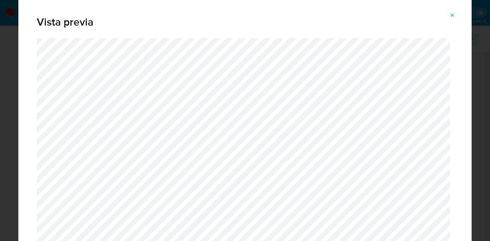
click at [456, 13] on button "Attachment preview" at bounding box center [452, 15] width 17 height 12
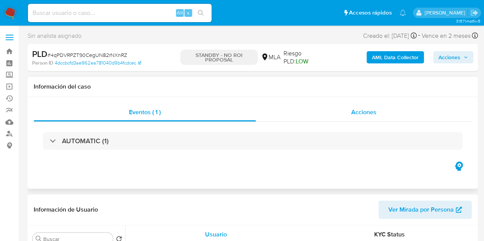
click at [345, 108] on div "Acciones" at bounding box center [364, 112] width 216 height 18
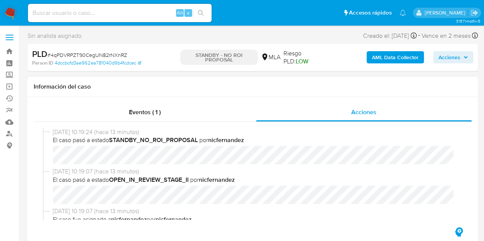
select select "10"
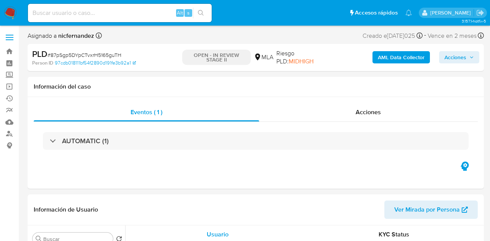
select select "10"
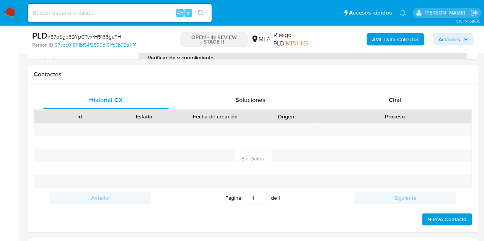
scroll to position [339, 0]
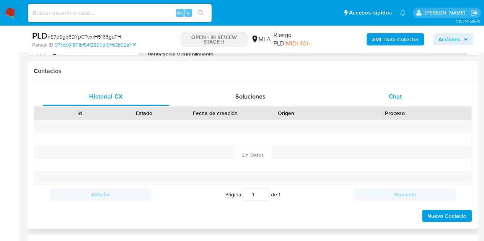
click at [407, 92] on div "Chat" at bounding box center [395, 97] width 126 height 18
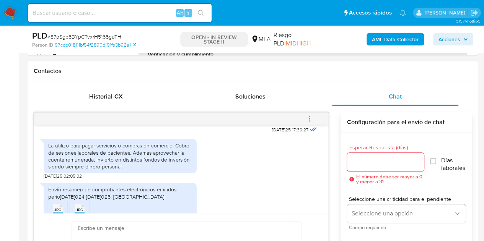
scroll to position [402, 0]
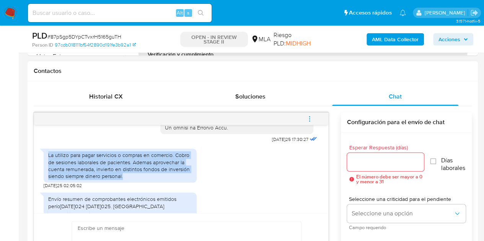
drag, startPoint x: 48, startPoint y: 168, endPoint x: 124, endPoint y: 188, distance: 78.2
click at [124, 180] on div "La utilizo para pagar servicios o compras en comercio. Cobro de sesiones labora…" at bounding box center [120, 166] width 144 height 28
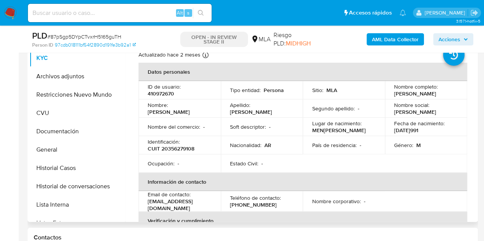
scroll to position [171, 0]
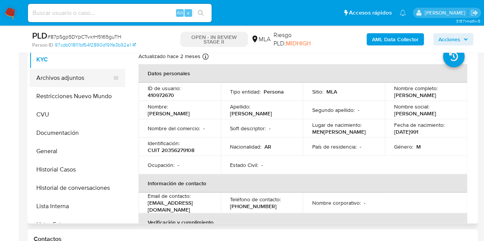
click at [54, 82] on button "Archivos adjuntos" at bounding box center [74, 78] width 90 height 18
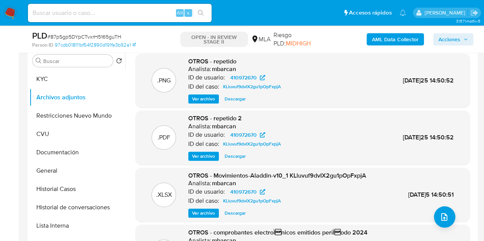
scroll to position [149, 0]
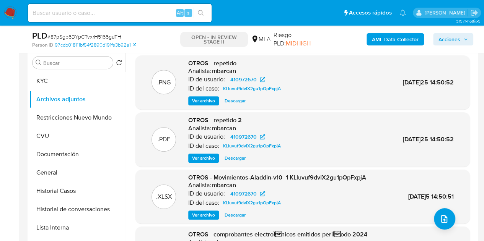
click at [206, 100] on span "Ver archivo" at bounding box center [203, 101] width 23 height 8
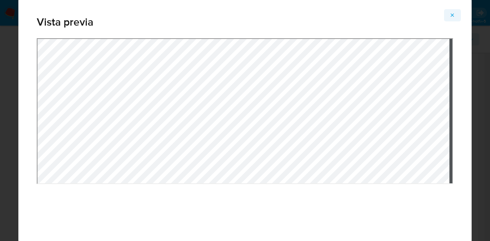
click at [451, 16] on icon "Attachment preview" at bounding box center [452, 15] width 6 height 6
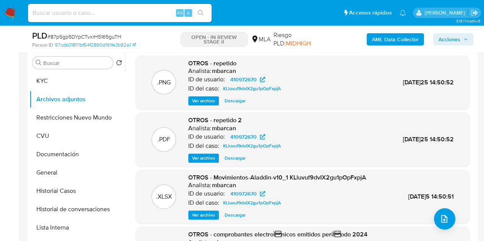
scroll to position [64, 0]
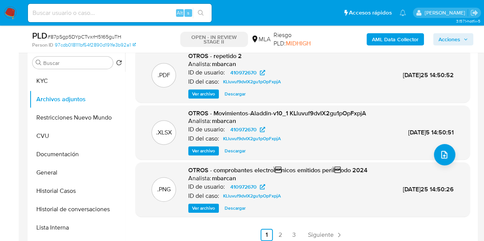
click at [197, 206] on span "Ver archivo" at bounding box center [203, 209] width 23 height 8
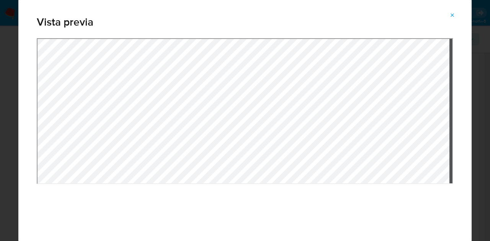
click at [489, 84] on div "Vista previa" at bounding box center [245, 120] width 490 height 241
click at [458, 17] on button "Attachment preview" at bounding box center [452, 15] width 17 height 12
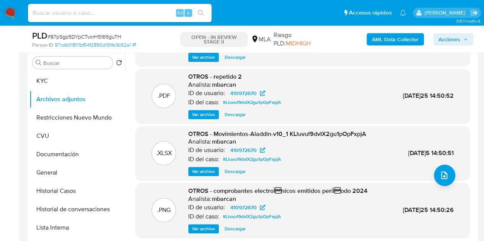
scroll to position [47, 0]
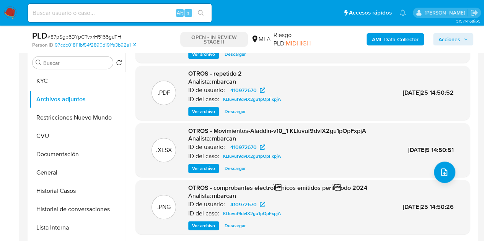
click at [197, 109] on span "Ver archivo" at bounding box center [203, 112] width 23 height 8
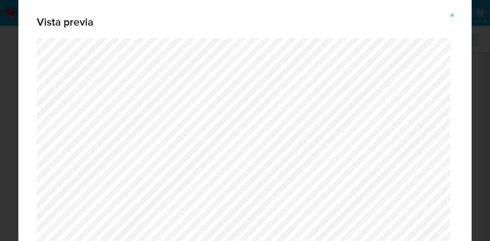
drag, startPoint x: 452, startPoint y: 16, endPoint x: 446, endPoint y: 29, distance: 14.2
click at [451, 16] on icon "Attachment preview" at bounding box center [452, 15] width 6 height 6
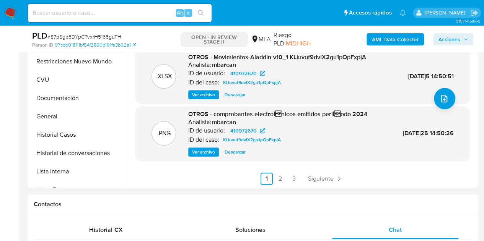
scroll to position [64, 0]
click at [277, 182] on link "2" at bounding box center [280, 179] width 12 height 12
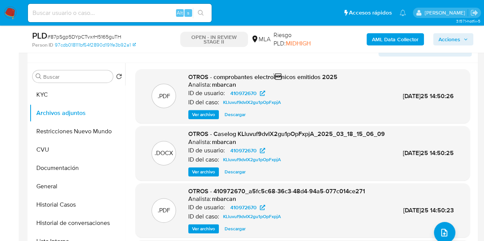
scroll to position [134, 0]
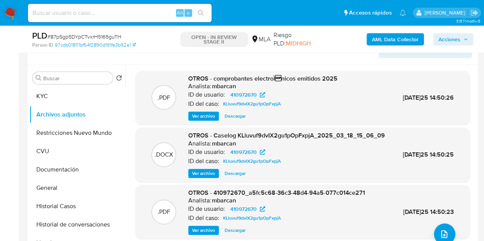
click at [198, 116] on span "Ver archivo" at bounding box center [203, 116] width 23 height 8
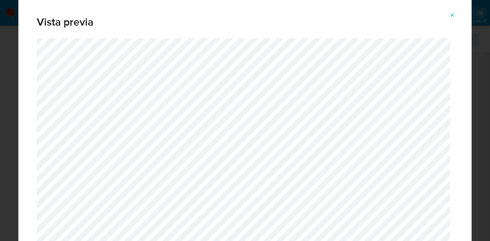
click at [450, 20] on span "Attachment preview" at bounding box center [452, 15] width 6 height 11
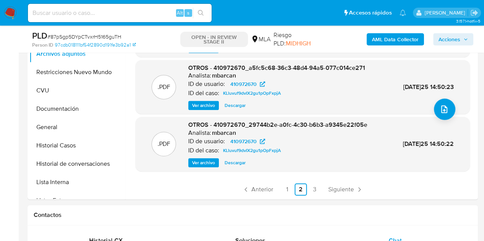
scroll to position [158, 0]
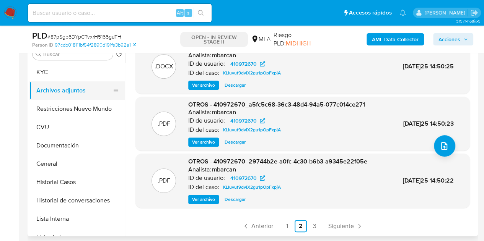
click at [73, 86] on button "Archivos adjuntos" at bounding box center [74, 90] width 90 height 18
click at [64, 103] on button "Restricciones Nuevo Mundo" at bounding box center [74, 109] width 90 height 18
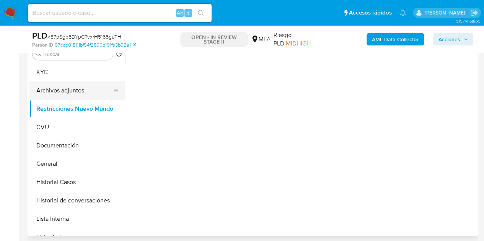
click at [55, 93] on button "Archivos adjuntos" at bounding box center [74, 90] width 90 height 18
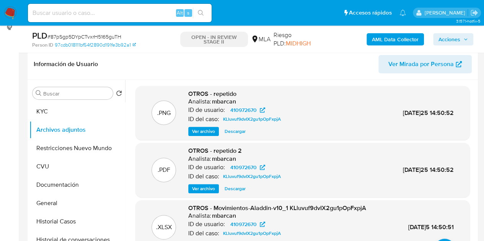
scroll to position [115, 0]
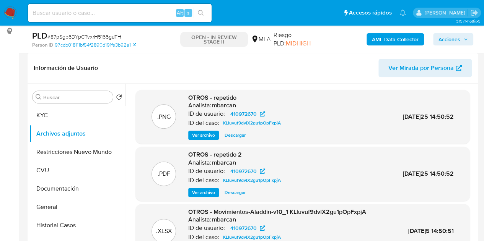
click at [383, 39] on b "AML Data Collector" at bounding box center [395, 39] width 47 height 12
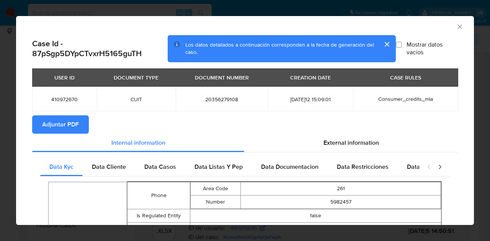
click at [456, 28] on icon "Cerrar ventana" at bounding box center [460, 27] width 8 height 8
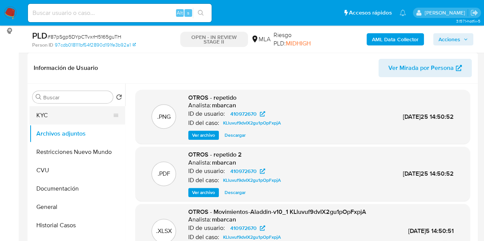
click at [79, 114] on button "KYC" at bounding box center [74, 115] width 90 height 18
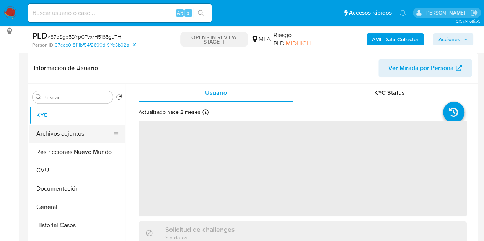
click at [68, 135] on button "Archivos adjuntos" at bounding box center [74, 134] width 90 height 18
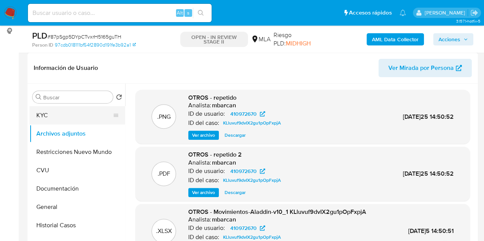
click at [57, 119] on button "KYC" at bounding box center [74, 115] width 90 height 18
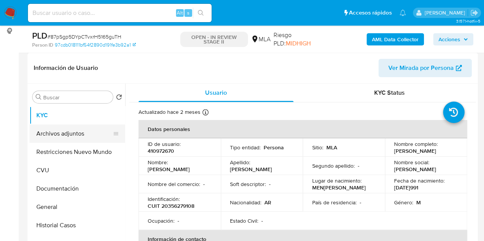
click at [64, 130] on button "Archivos adjuntos" at bounding box center [74, 134] width 90 height 18
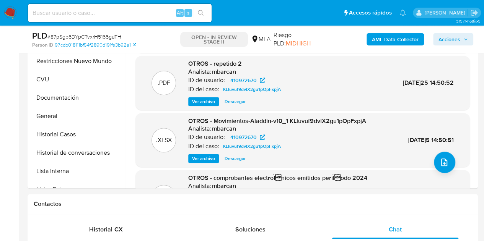
scroll to position [193, 0]
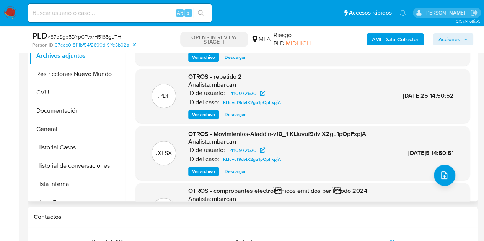
click at [332, 159] on div "ID del caso: KLluvuf9dvIX2gu1pOpFxpjA" at bounding box center [277, 159] width 178 height 9
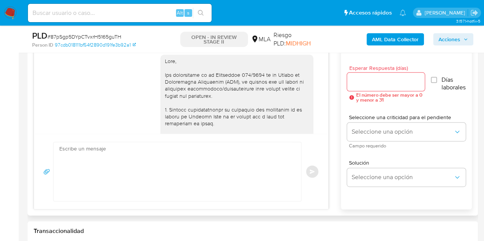
scroll to position [453, 0]
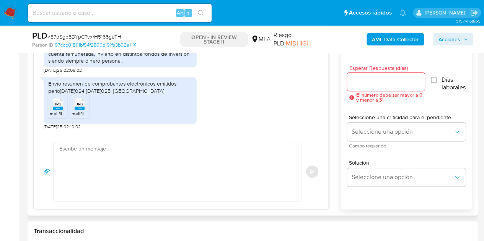
click at [177, 163] on textarea at bounding box center [175, 171] width 232 height 59
paste textarea "Hola, ¡Muchas gracias por tu respuesta! Confirmamos la recepción de la document…"
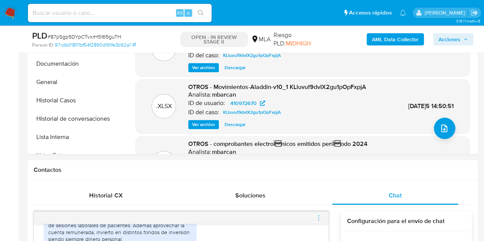
scroll to position [144, 0]
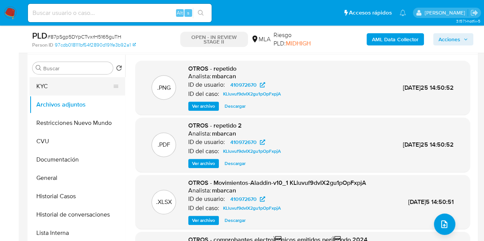
click at [57, 88] on button "KYC" at bounding box center [74, 86] width 90 height 18
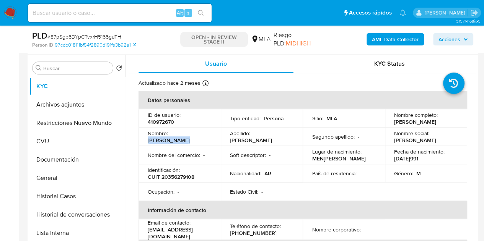
drag, startPoint x: 171, startPoint y: 136, endPoint x: 223, endPoint y: 135, distance: 52.0
click at [222, 135] on tr "Nombre : Franco Matias Apellido : Fioretti Segundo apellido : - Nombre social :…" at bounding box center [302, 137] width 329 height 18
copy p "Franco Matias"
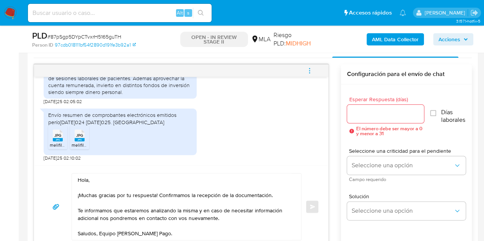
scroll to position [409, 0]
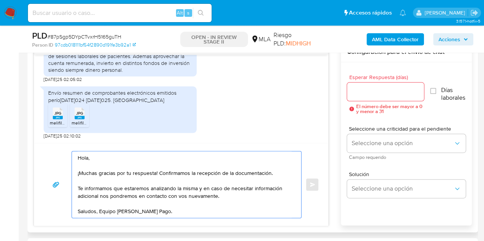
click at [88, 158] on textarea "Hola, ¡Muchas gracias por tu respuesta! Confirmamos la recepción de la document…" at bounding box center [185, 184] width 214 height 67
paste textarea "Franco Matias"
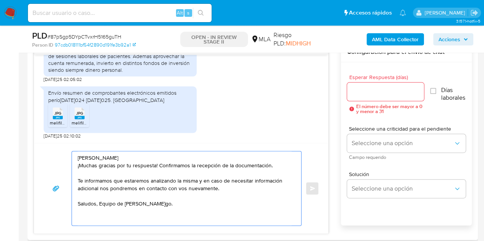
click at [140, 159] on textarea "Hola Franco Matias , ¡Muchas gracias por tu respuesta! Confirmamos la recepción…" at bounding box center [185, 188] width 214 height 74
click at [77, 166] on div "Hola Franco Matias , ¡Muchas gracias por tu respuesta! Confirmamos la recepción…" at bounding box center [184, 188] width 225 height 74
click at [78, 166] on textarea "Hola Franco Matias , ¡Muchas gracias por tu respuesta! Confirmamos la recepción…" at bounding box center [185, 188] width 214 height 74
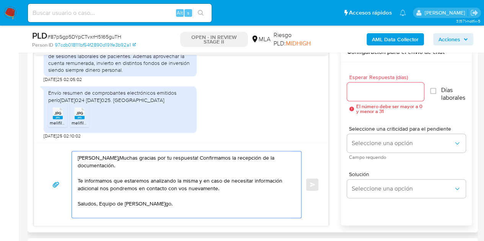
click at [114, 175] on textarea "Hola Franco Matias, ¡Muchas gracias por tu respuesta! Confirmamos la recepción …" at bounding box center [185, 184] width 214 height 67
click at [136, 160] on textarea "Hola Franco Matias, ¡Muchas gracias por tu respuesta! Confirmamos la recepción …" at bounding box center [185, 184] width 214 height 67
type textarea "Hola Franco Matias, ¡Muchas gracias por tu respuesta! Confirmamos la recepción …"
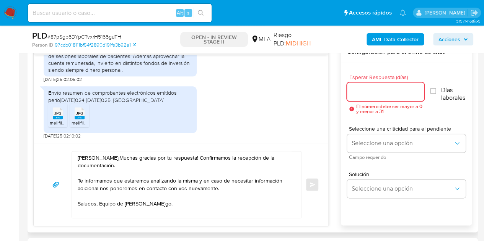
click at [384, 93] on input "Esperar Respuesta (días)" at bounding box center [385, 92] width 77 height 10
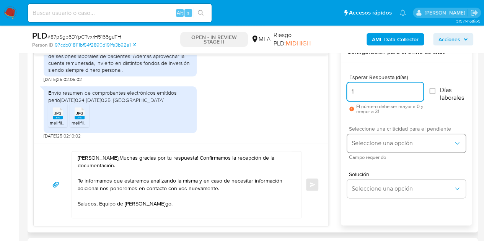
type input "1"
click at [376, 144] on span "Seleccione una opción" at bounding box center [403, 144] width 102 height 8
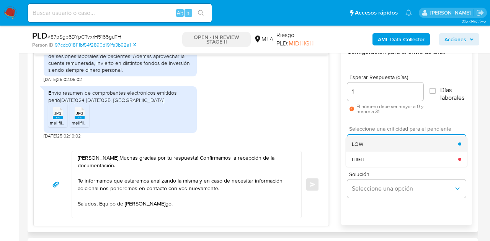
click at [370, 146] on div "LOW" at bounding box center [405, 144] width 106 height 15
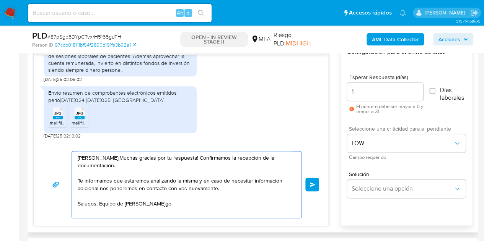
click at [233, 162] on textarea "Hola Franco Matias, ¡Muchas gracias por tu respuesta! Confirmamos la recepción …" at bounding box center [185, 184] width 214 height 67
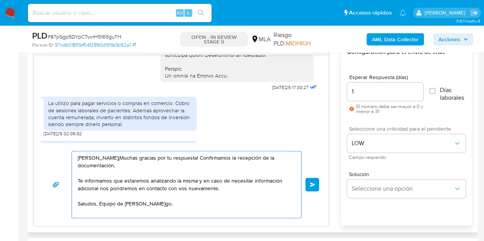
scroll to position [453, 0]
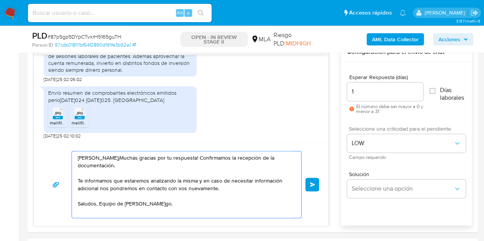
type textarea "Hola Franco Matías, ¡Muchas gracias por tu respuesta! Confirmamos la recepción …"
click at [142, 160] on textarea "Hola Franco Matías, ¡Muchas gracias por tu respuesta! Confirmamos la recepción …" at bounding box center [185, 184] width 214 height 67
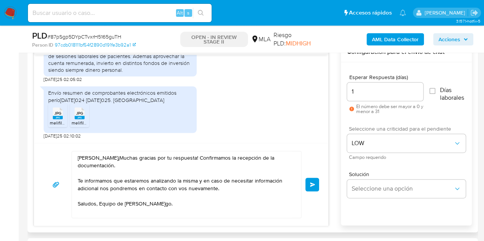
click at [313, 182] on span "Enviar" at bounding box center [312, 184] width 5 height 5
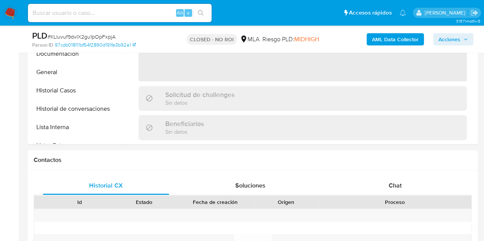
scroll to position [309, 0]
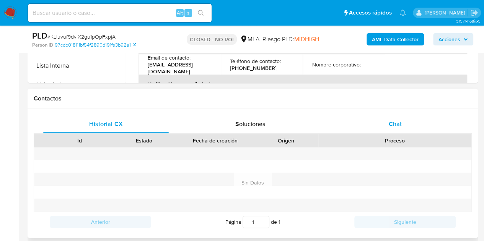
click at [383, 126] on div "Chat" at bounding box center [395, 124] width 126 height 18
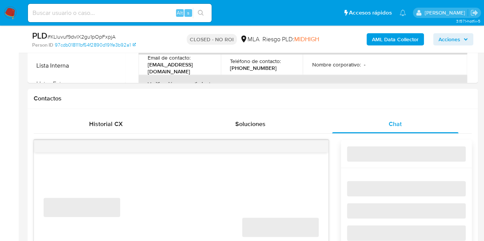
select select "10"
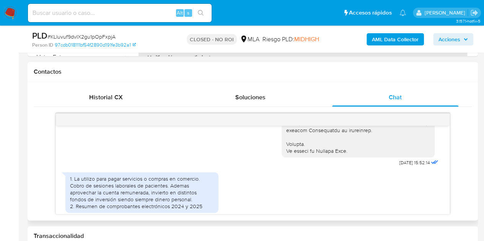
scroll to position [414, 0]
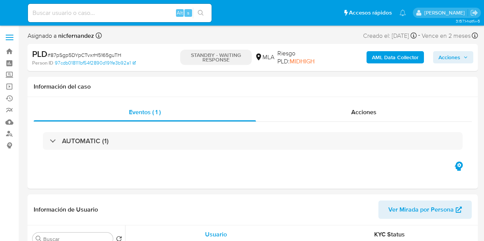
select select "10"
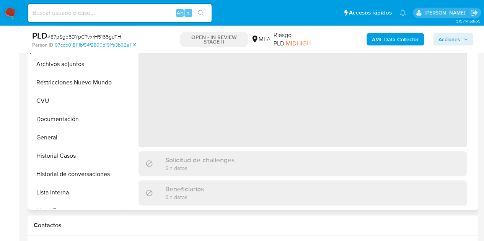
scroll to position [186, 0]
click at [75, 65] on button "Archivos adjuntos" at bounding box center [74, 63] width 90 height 18
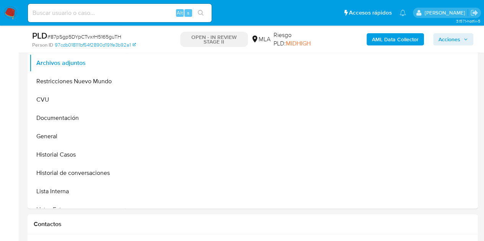
select select "10"
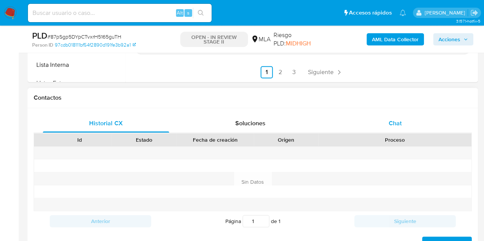
scroll to position [314, 0]
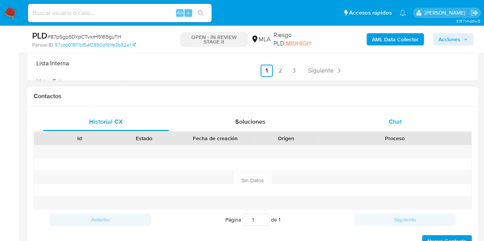
click at [397, 123] on span "Chat" at bounding box center [395, 121] width 13 height 9
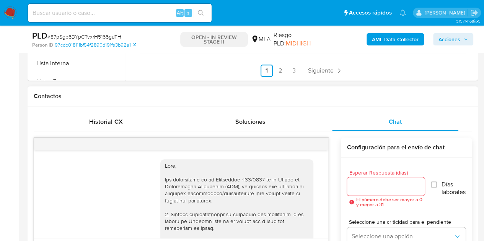
scroll to position [544, 0]
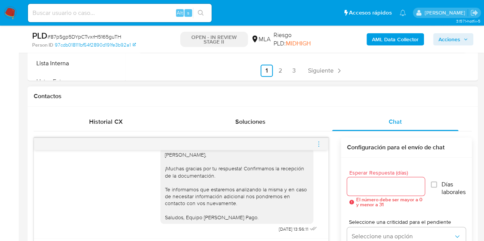
click at [314, 145] on div at bounding box center [181, 144] width 294 height 12
click at [318, 144] on icon "menu-action" at bounding box center [318, 144] width 7 height 7
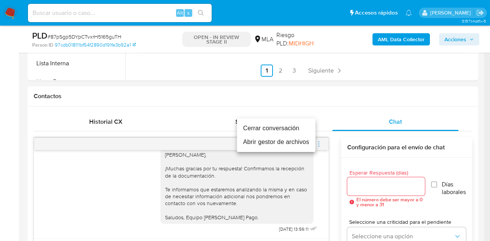
click at [288, 127] on li "Cerrar conversación" at bounding box center [276, 129] width 78 height 14
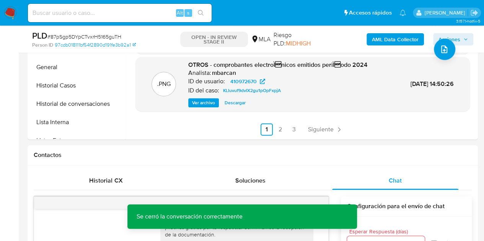
scroll to position [242, 0]
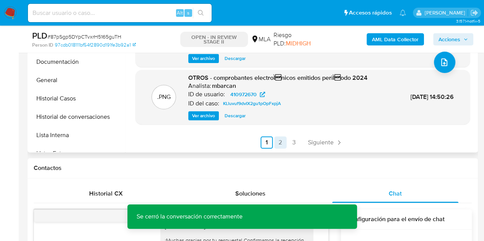
click at [279, 143] on link "2" at bounding box center [280, 143] width 12 height 12
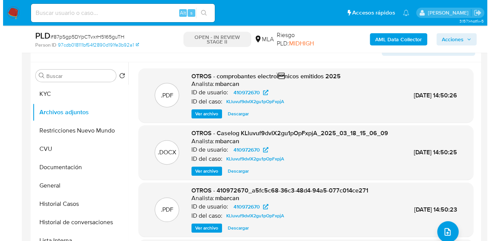
scroll to position [149, 0]
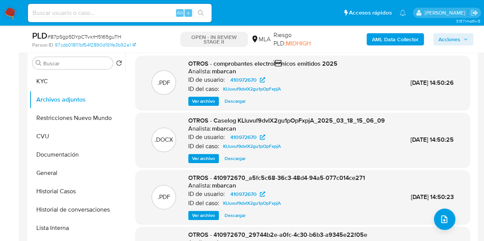
click at [205, 163] on span "Ver archivo" at bounding box center [203, 159] width 23 height 8
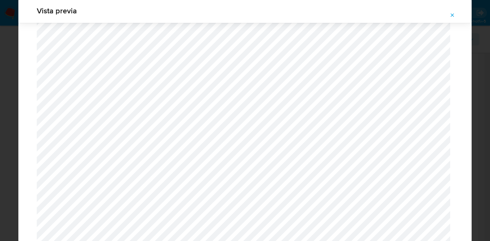
scroll to position [562, 0]
click at [455, 16] on button "Attachment preview" at bounding box center [452, 15] width 17 height 12
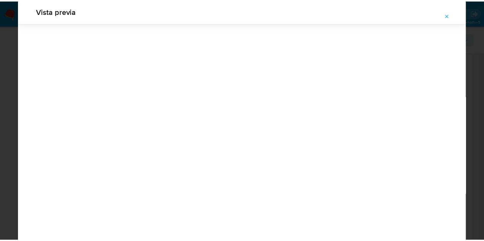
scroll to position [24, 0]
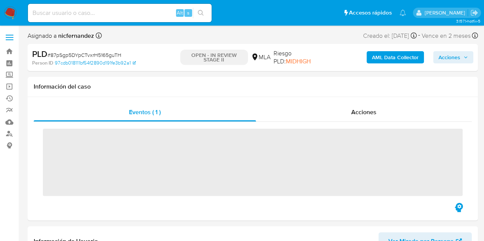
scroll to position [106, 0]
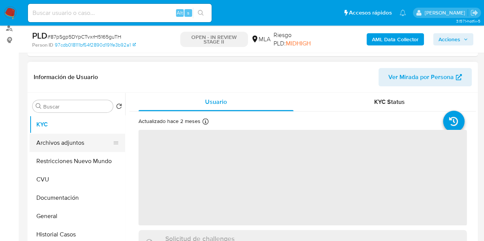
click at [49, 138] on button "Archivos adjuntos" at bounding box center [74, 143] width 90 height 18
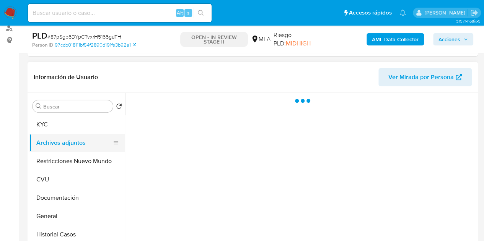
select select "10"
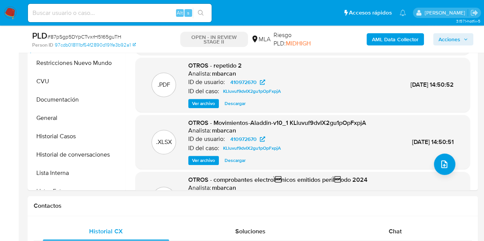
scroll to position [103, 0]
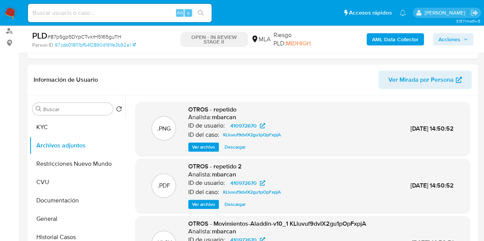
click at [383, 36] on b "AML Data Collector" at bounding box center [395, 39] width 47 height 12
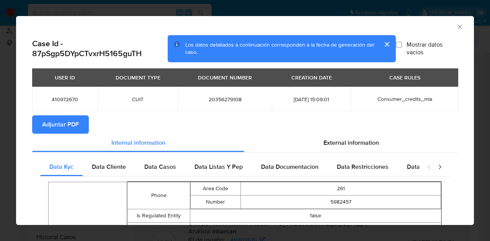
click at [57, 126] on span "Adjuntar PDF" at bounding box center [60, 124] width 37 height 17
click at [457, 26] on div "AML Data Collector" at bounding box center [245, 25] width 458 height 19
click at [456, 26] on icon "Cerrar ventana" at bounding box center [460, 27] width 8 height 8
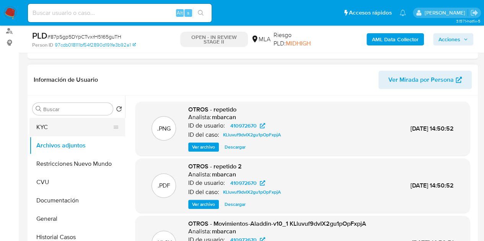
click at [63, 128] on button "KYC" at bounding box center [74, 127] width 90 height 18
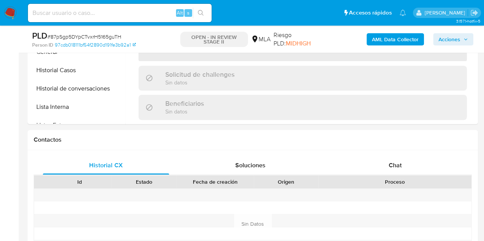
scroll to position [277, 0]
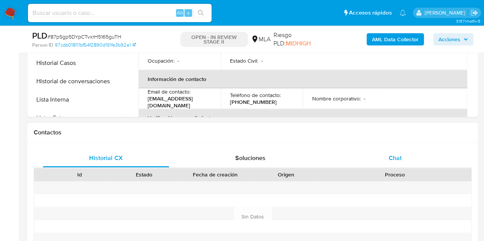
click at [408, 159] on div "Chat" at bounding box center [395, 158] width 126 height 18
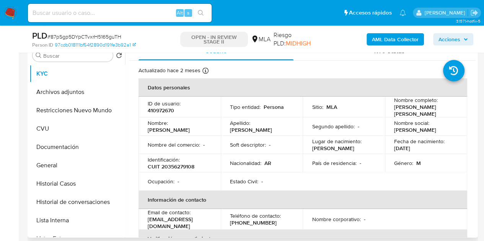
scroll to position [155, 0]
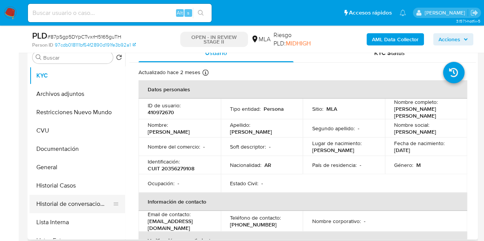
click at [60, 204] on button "Historial de conversaciones" at bounding box center [74, 204] width 90 height 18
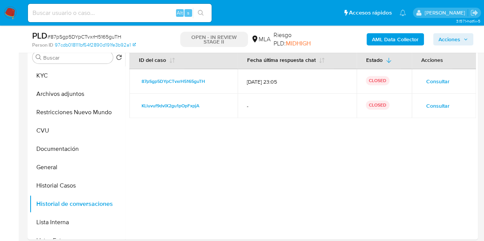
scroll to position [150, 0]
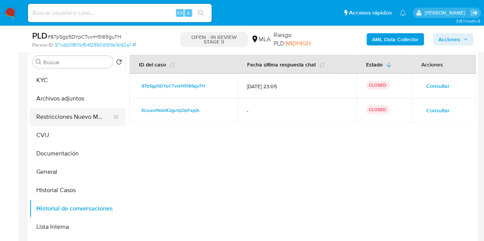
click at [59, 117] on button "Restricciones Nuevo Mundo" at bounding box center [74, 117] width 90 height 18
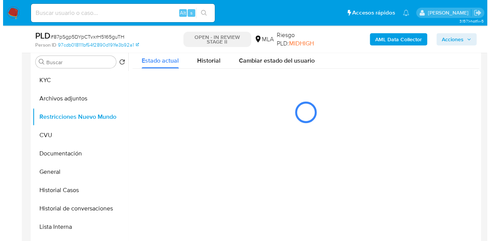
scroll to position [142, 0]
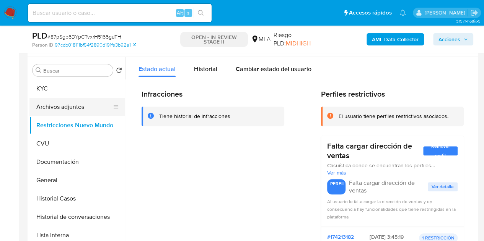
click at [67, 110] on button "Archivos adjuntos" at bounding box center [74, 107] width 90 height 18
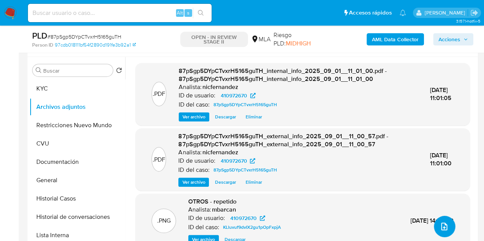
click at [445, 227] on icon "upload-file" at bounding box center [444, 226] width 9 height 9
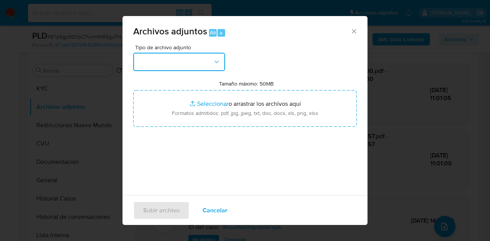
click at [221, 62] on button "button" at bounding box center [179, 62] width 92 height 18
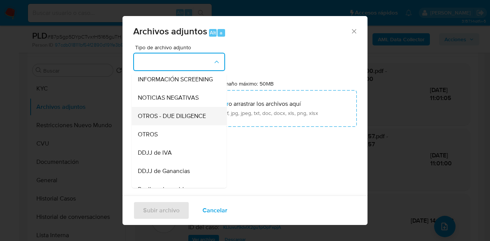
scroll to position [96, 0]
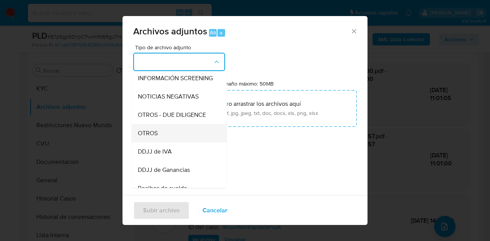
click at [174, 137] on div "OTROS" at bounding box center [177, 133] width 78 height 18
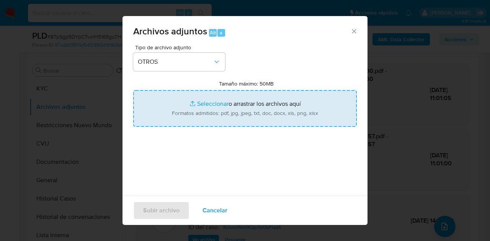
click at [200, 100] on input "Tamaño máximo: 50MB Seleccionar archivos" at bounding box center [244, 108] width 223 height 37
type input "C:\fakepath\Constancia de monotributo.pdf"
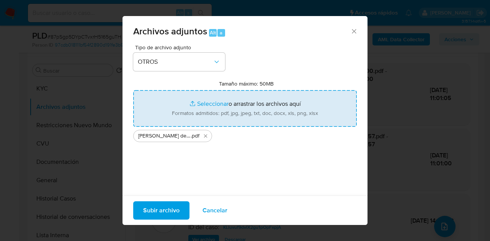
click at [151, 212] on span "Subir archivo" at bounding box center [161, 210] width 36 height 17
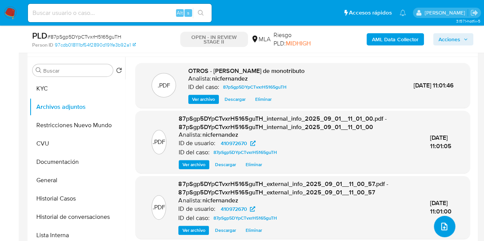
click at [445, 225] on span "upload-file" at bounding box center [444, 226] width 9 height 9
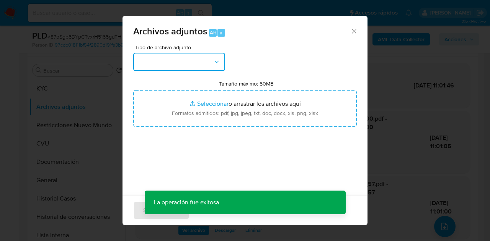
drag, startPoint x: 211, startPoint y: 64, endPoint x: 217, endPoint y: 69, distance: 8.4
click at [211, 64] on button "button" at bounding box center [179, 62] width 92 height 18
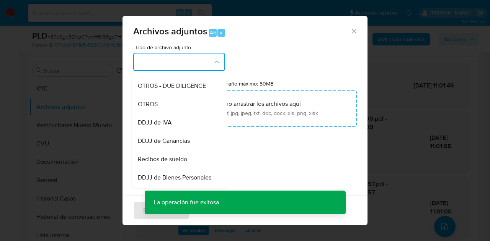
scroll to position [138, 0]
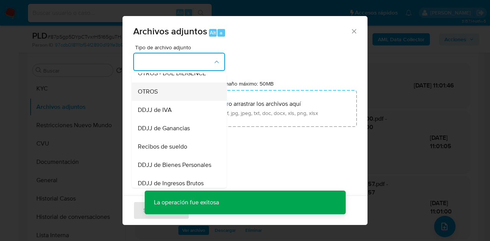
click at [168, 101] on div "OTROS" at bounding box center [177, 92] width 78 height 18
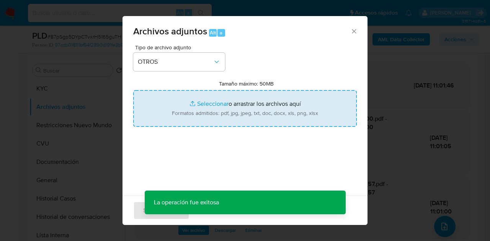
click at [188, 99] on input "Tamaño máximo: 50MB Seleccionar archivos" at bounding box center [244, 108] width 223 height 37
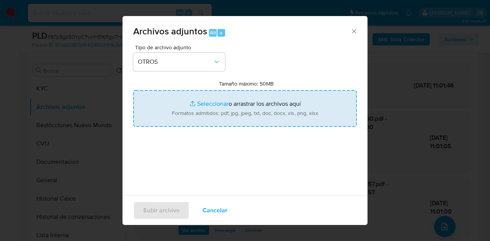
type input "C:\fakepath\Caselog NO ROI 87pSgp5DYpCTvxrH5165guTH.docx"
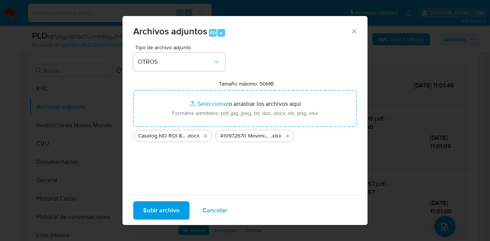
click at [151, 212] on span "Subir archivo" at bounding box center [161, 210] width 36 height 17
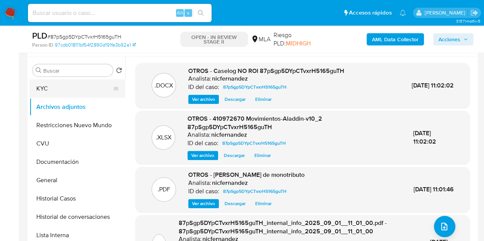
click at [61, 89] on button "KYC" at bounding box center [74, 89] width 90 height 18
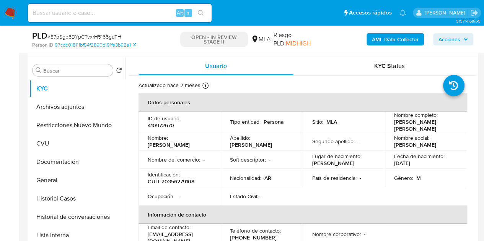
drag, startPoint x: 155, startPoint y: 235, endPoint x: 212, endPoint y: 179, distance: 80.1
click at [155, 235] on p "fiorettifrancomza@gmail.com" at bounding box center [178, 238] width 61 height 14
drag, startPoint x: 166, startPoint y: 227, endPoint x: 132, endPoint y: 177, distance: 60.3
click at [166, 227] on p "Email de contacto :" at bounding box center [169, 227] width 43 height 7
click at [59, 109] on button "Archivos adjuntos" at bounding box center [74, 107] width 90 height 18
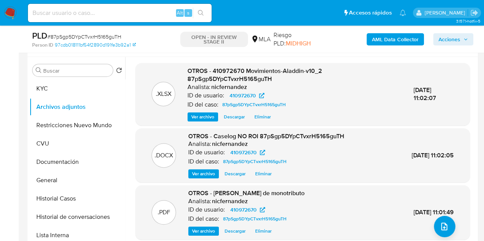
click at [203, 173] on span "Ver archivo" at bounding box center [203, 174] width 23 height 8
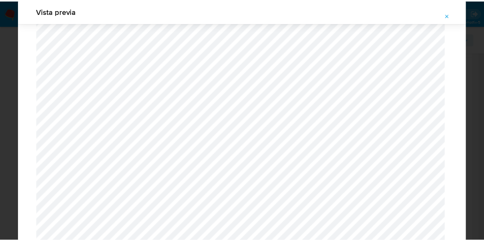
scroll to position [0, 0]
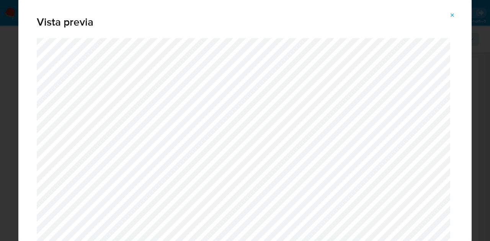
drag, startPoint x: 454, startPoint y: 10, endPoint x: 392, endPoint y: 70, distance: 86.3
click at [454, 11] on span "Attachment preview" at bounding box center [452, 15] width 6 height 11
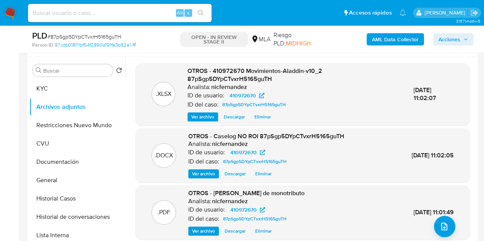
click at [462, 38] on span "Acciones" at bounding box center [452, 39] width 29 height 11
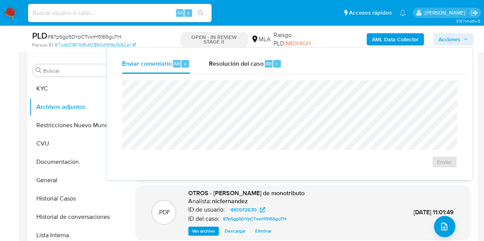
drag, startPoint x: 236, startPoint y: 63, endPoint x: 241, endPoint y: 78, distance: 16.0
click at [239, 68] on span "Resolución del caso" at bounding box center [235, 63] width 55 height 9
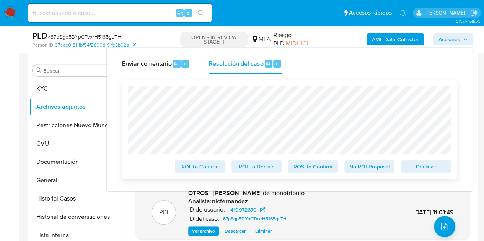
click at [360, 168] on span "No ROI Proposal" at bounding box center [370, 166] width 40 height 11
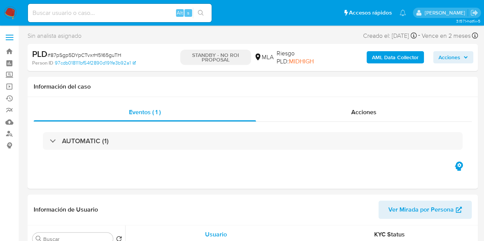
select select "10"
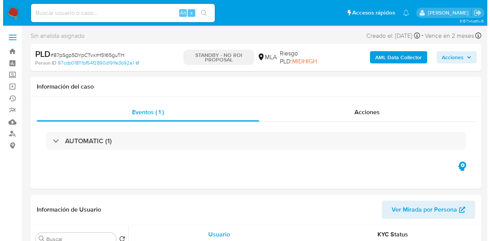
scroll to position [124, 0]
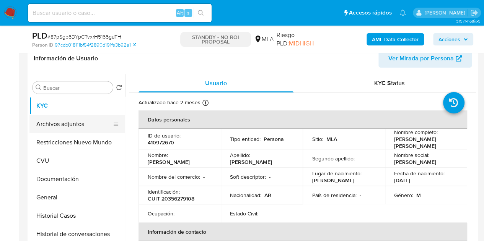
click at [61, 124] on button "Archivos adjuntos" at bounding box center [74, 124] width 90 height 18
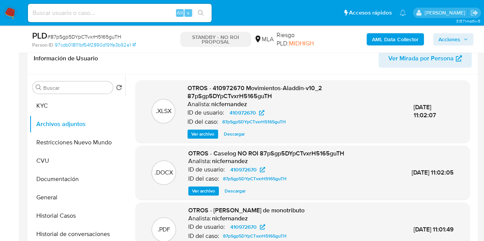
click at [147, 158] on div ".DOCX OTROS - Caselog NO ROI 87pSgp5DYpCTvxrH5165guTH Analista: nicfernandez ID…" at bounding box center [302, 173] width 327 height 47
click at [202, 191] on span "Ver archivo" at bounding box center [203, 191] width 23 height 8
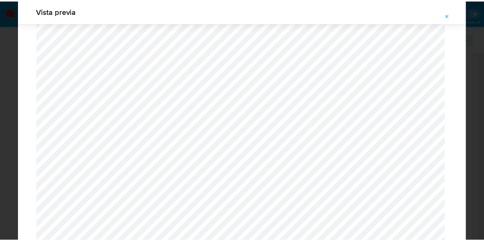
scroll to position [16, 0]
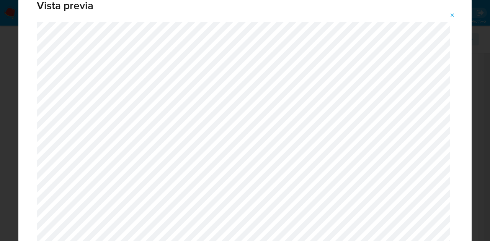
click at [452, 13] on icon "Attachment preview" at bounding box center [452, 15] width 6 height 6
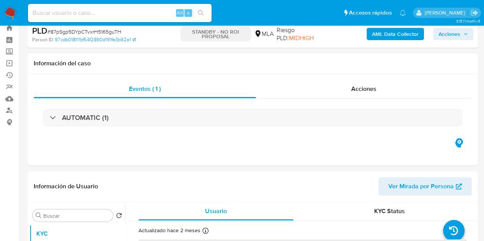
scroll to position [105, 0]
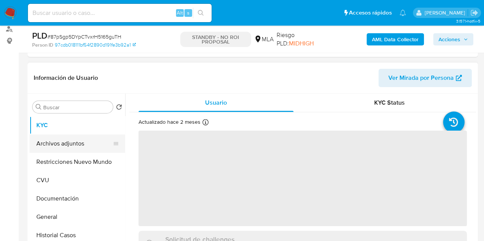
click at [55, 139] on button "Archivos adjuntos" at bounding box center [74, 144] width 90 height 18
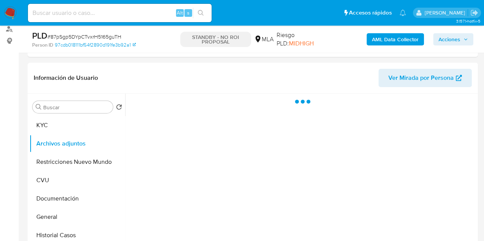
select select "10"
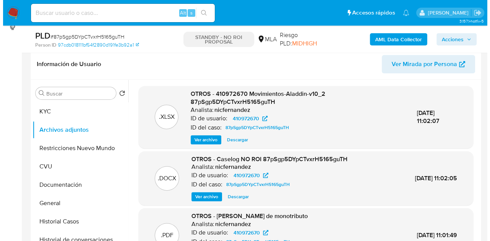
scroll to position [129, 0]
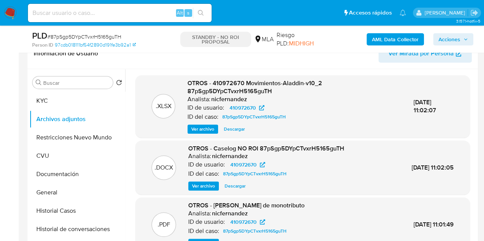
click at [197, 183] on span "Ver archivo" at bounding box center [203, 186] width 23 height 8
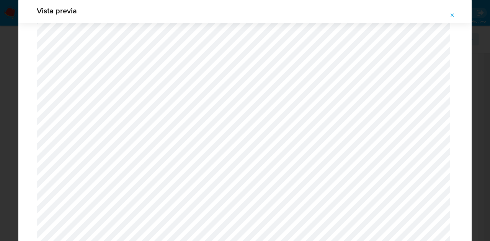
scroll to position [42, 0]
click at [456, 13] on button "Attachment preview" at bounding box center [452, 15] width 17 height 12
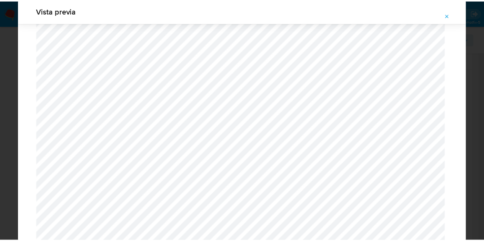
scroll to position [24, 0]
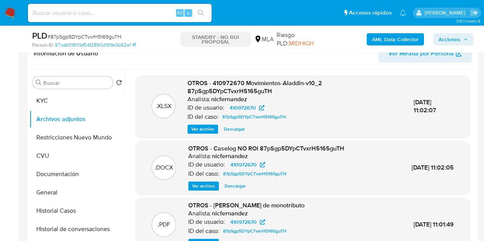
click at [409, 139] on div ".XLSX OTROS - 410972670 Movimientos-Aladdin-v10_2 87pSgp5DYpCTvxrH5165guTH Anal…" at bounding box center [302, 208] width 334 height 267
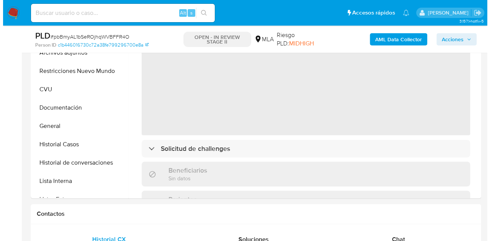
scroll to position [148, 0]
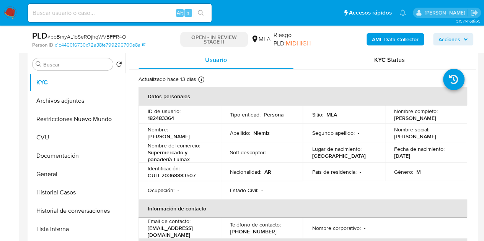
select select "10"
click at [70, 104] on button "Archivos adjuntos" at bounding box center [74, 101] width 90 height 18
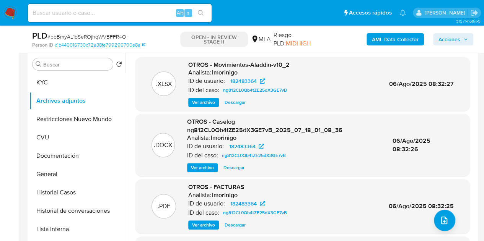
click at [202, 167] on span "Ver archivo" at bounding box center [202, 168] width 23 height 8
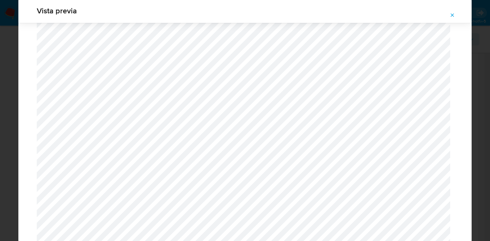
scroll to position [896, 0]
click at [455, 11] on button "Attachment preview" at bounding box center [452, 15] width 17 height 12
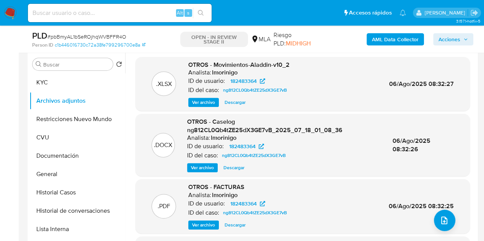
scroll to position [3, 0]
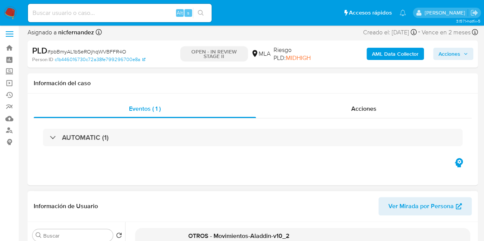
click at [406, 210] on span "Ver Mirada por Persona" at bounding box center [420, 206] width 65 height 18
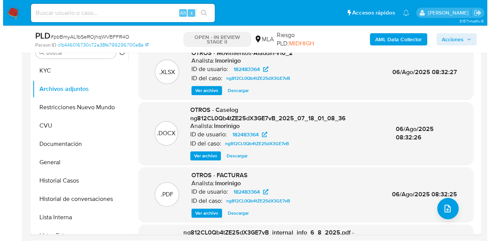
scroll to position [155, 0]
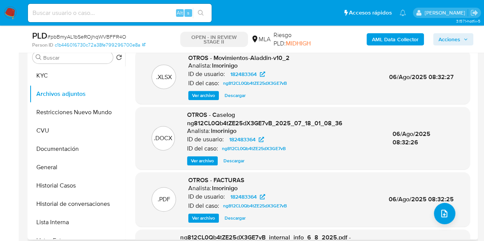
click at [201, 219] on span "Ver archivo" at bounding box center [203, 219] width 23 height 8
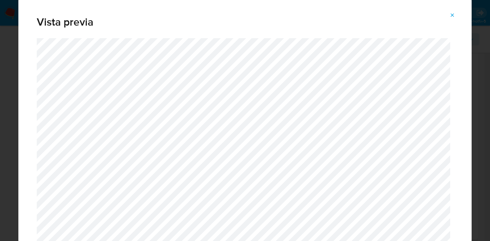
click at [457, 14] on button "Attachment preview" at bounding box center [452, 15] width 17 height 12
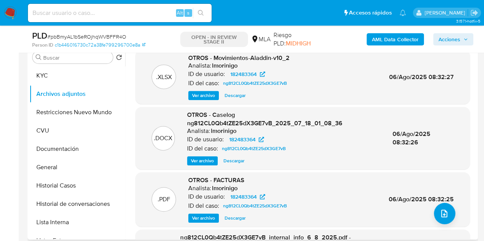
click at [204, 160] on span "Ver archivo" at bounding box center [202, 161] width 23 height 8
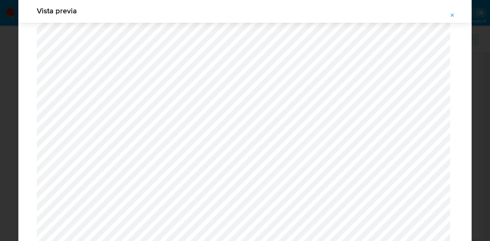
scroll to position [858, 0]
click at [449, 9] on button "Attachment preview" at bounding box center [452, 15] width 17 height 12
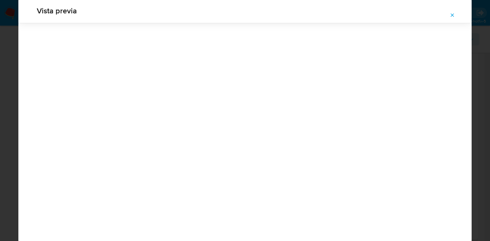
scroll to position [24, 0]
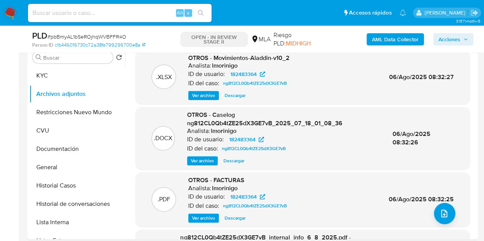
click at [197, 218] on span "Ver archivo" at bounding box center [203, 219] width 23 height 8
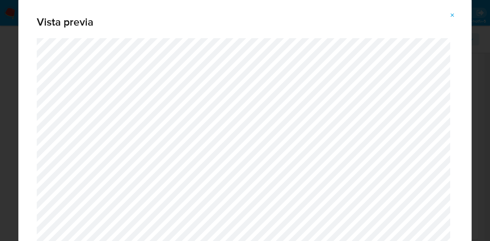
drag, startPoint x: 454, startPoint y: 11, endPoint x: 449, endPoint y: 27, distance: 16.8
click at [454, 11] on span "Attachment preview" at bounding box center [452, 15] width 6 height 11
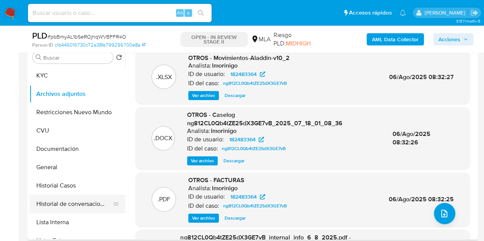
click at [79, 197] on button "Historial de conversaciones" at bounding box center [74, 204] width 90 height 18
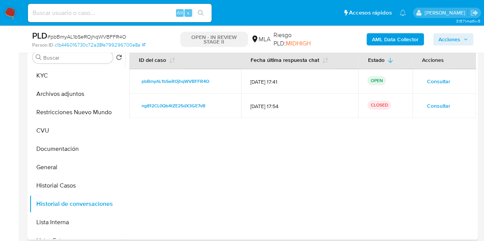
click at [434, 106] on span "Consultar" at bounding box center [438, 106] width 23 height 11
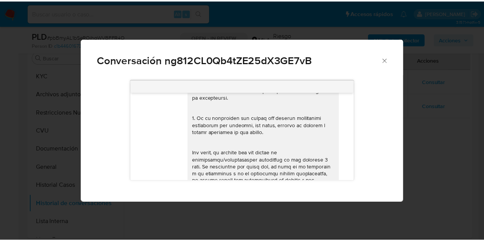
scroll to position [0, 0]
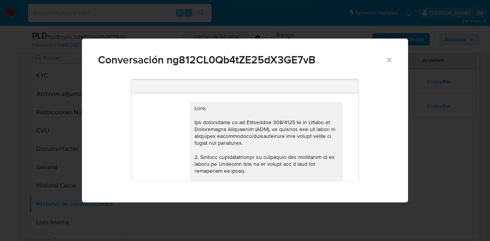
click at [389, 54] on div "Conversación ng812CL0Qb4tZE25dX3GE7vB" at bounding box center [245, 57] width 326 height 36
drag, startPoint x: 389, startPoint y: 62, endPoint x: 391, endPoint y: 59, distance: 4.1
click at [389, 62] on icon "Cerrar" at bounding box center [389, 60] width 8 height 8
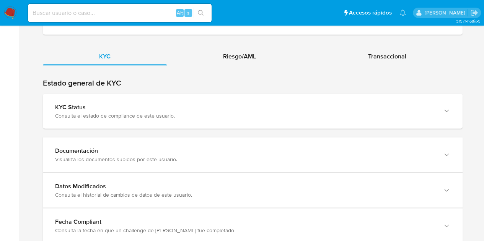
scroll to position [748, 0]
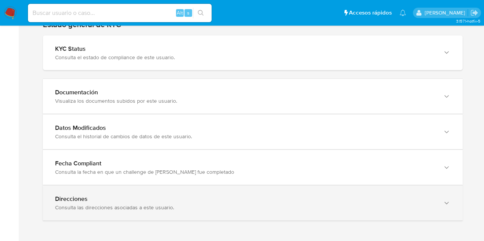
click at [414, 189] on div "Direcciones Consulta las direcciones asociadas a este usuario." at bounding box center [253, 203] width 420 height 35
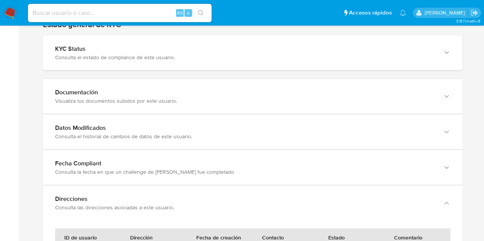
scroll to position [845, 0]
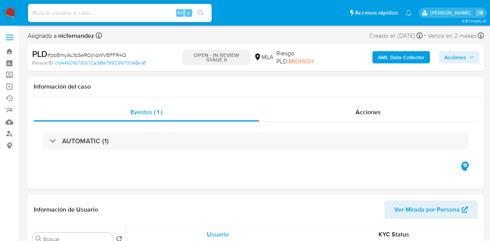
select select "10"
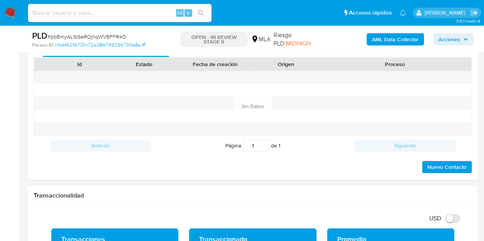
scroll to position [335, 0]
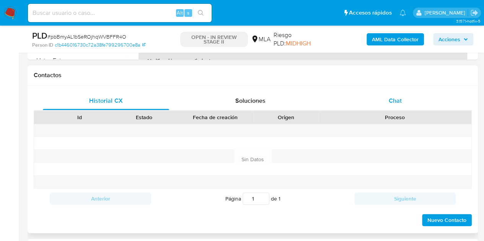
click at [411, 97] on div "Chat" at bounding box center [395, 101] width 126 height 18
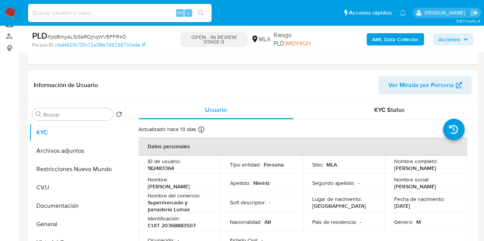
scroll to position [101, 0]
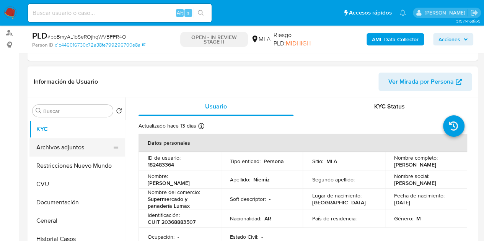
click at [56, 146] on button "Archivos adjuntos" at bounding box center [74, 147] width 90 height 18
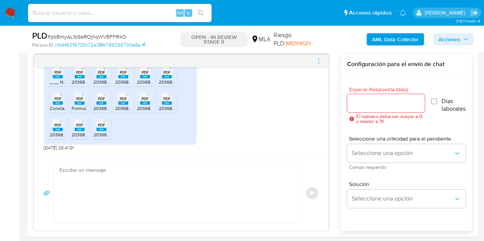
scroll to position [393, 0]
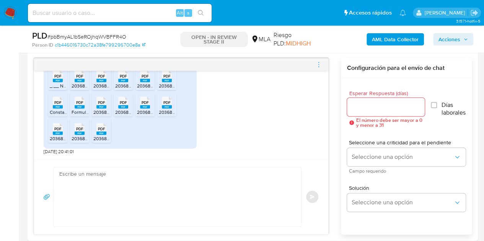
click at [134, 141] on ul "PDF PDF _.__ Nuesta Parte _ Lo que sabemos de vos __._.pdf PDF PDF 20368883507_…" at bounding box center [120, 106] width 144 height 79
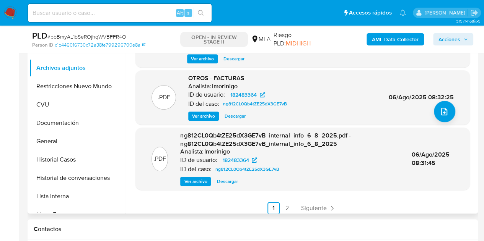
scroll to position [81, 0]
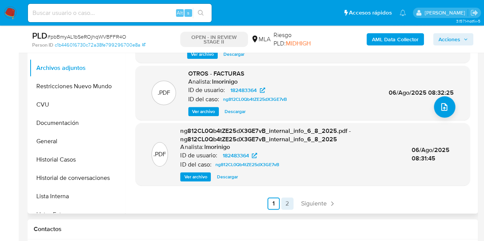
click at [281, 206] on link "2" at bounding box center [287, 204] width 12 height 12
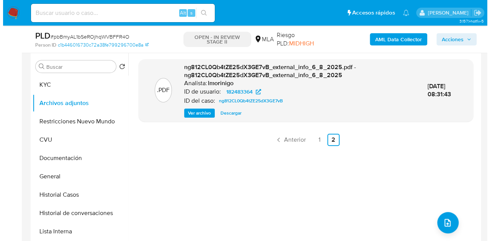
scroll to position [147, 0]
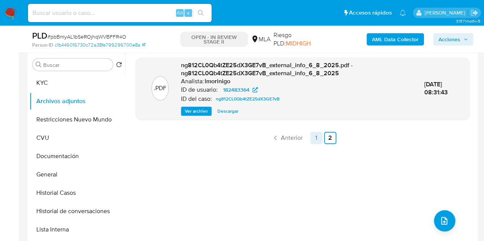
click at [313, 136] on link "1" at bounding box center [316, 138] width 12 height 12
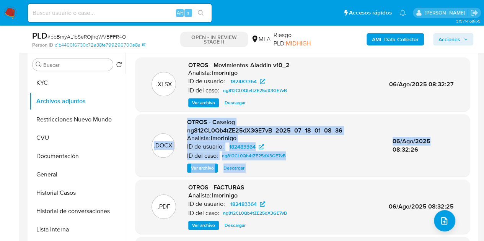
drag, startPoint x: 475, startPoint y: 92, endPoint x: 464, endPoint y: 140, distance: 48.8
click at [464, 140] on div ".XLSX OTROS - Movimientos-Aladdin-v10_2 Analista: lmorinigo ID de usuario: 1824…" at bounding box center [300, 149] width 351 height 196
click at [306, 123] on div "OTROS - Caselog ng812CL0Qb4tZE25dX3GE7vB_2025_07_18_01_08_36 Analista: lmorinig…" at bounding box center [283, 145] width 193 height 55
click at [202, 168] on span "Ver archivo" at bounding box center [202, 168] width 23 height 8
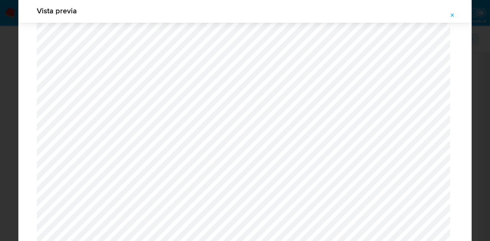
scroll to position [855, 0]
click at [455, 16] on button "Attachment preview" at bounding box center [452, 15] width 17 height 12
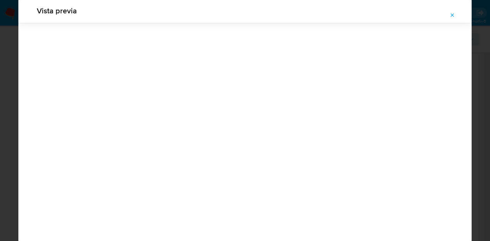
scroll to position [24, 0]
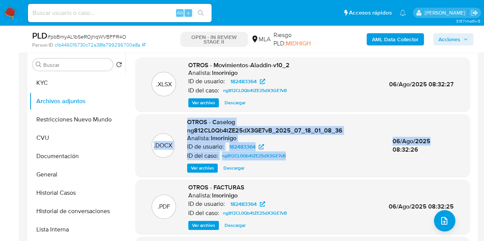
click at [204, 226] on span "Ver archivo" at bounding box center [203, 226] width 23 height 8
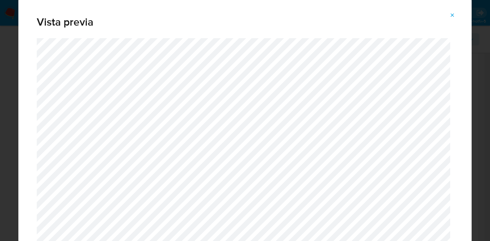
click at [454, 12] on icon "Attachment preview" at bounding box center [452, 15] width 6 height 6
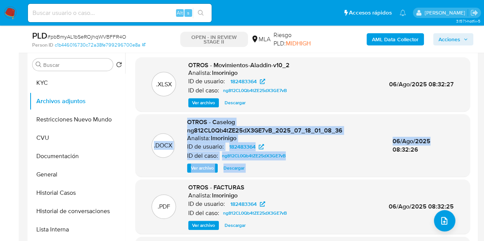
click at [280, 121] on div "OTROS - Caselog ng812CL0Qb4tZE25dX3GE7vB_2025_07_18_01_08_36 Analista: lmorinig…" at bounding box center [283, 145] width 193 height 55
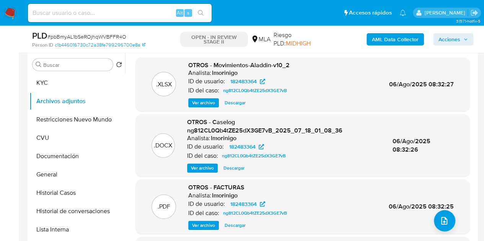
click at [196, 164] on span "Ver archivo" at bounding box center [202, 168] width 23 height 8
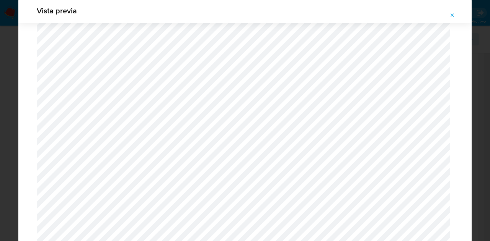
scroll to position [1273, 0]
click at [452, 13] on icon "Attachment preview" at bounding box center [452, 15] width 6 height 6
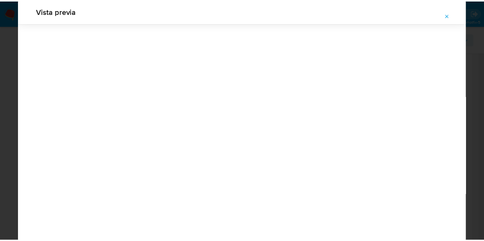
scroll to position [24, 0]
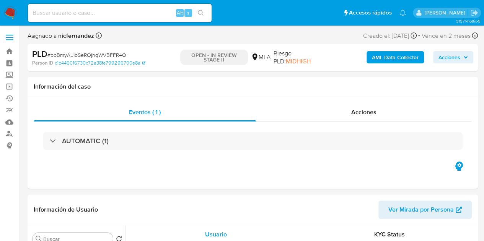
select select "10"
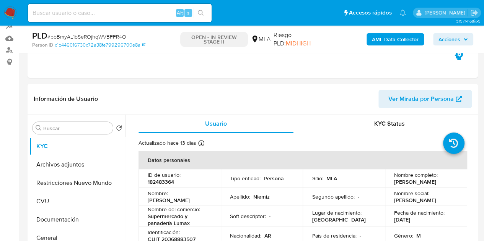
scroll to position [90, 0]
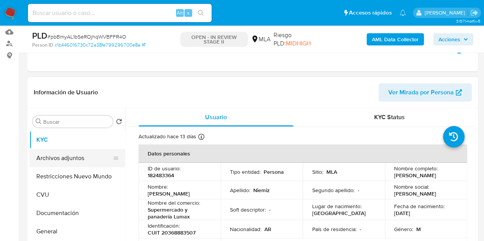
click at [68, 157] on button "Archivos adjuntos" at bounding box center [74, 158] width 90 height 18
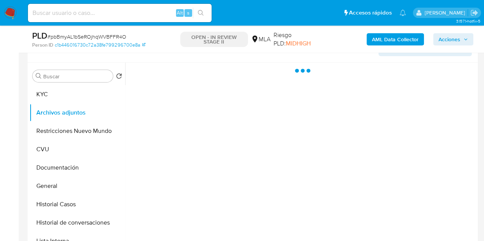
scroll to position [105, 0]
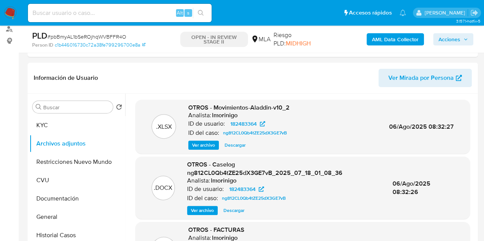
click at [383, 39] on b "AML Data Collector" at bounding box center [395, 39] width 47 height 12
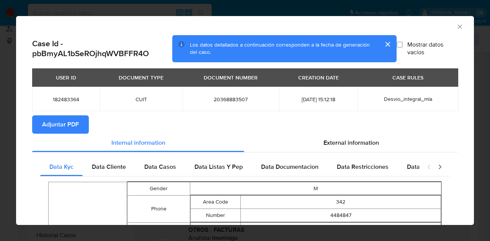
click at [141, 122] on section "Adjuntar PDF" at bounding box center [244, 125] width 425 height 18
click at [64, 123] on span "Adjuntar PDF" at bounding box center [60, 124] width 37 height 17
drag, startPoint x: 186, startPoint y: 121, endPoint x: 241, endPoint y: 115, distance: 55.7
click at [186, 121] on section "Adjuntar PDF" at bounding box center [244, 125] width 425 height 18
click at [456, 28] on icon "Cerrar ventana" at bounding box center [460, 27] width 8 height 8
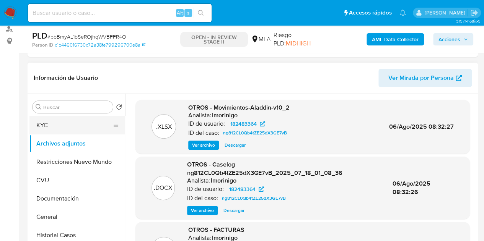
click at [66, 130] on button "KYC" at bounding box center [74, 125] width 90 height 18
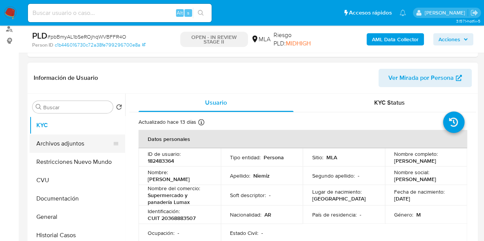
click at [64, 144] on button "Archivos adjuntos" at bounding box center [74, 144] width 90 height 18
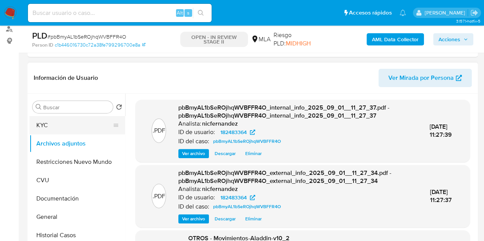
drag, startPoint x: 74, startPoint y: 129, endPoint x: 112, endPoint y: 123, distance: 38.7
click at [75, 129] on button "KYC" at bounding box center [74, 125] width 90 height 18
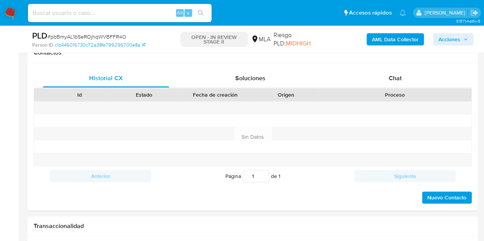
scroll to position [367, 0]
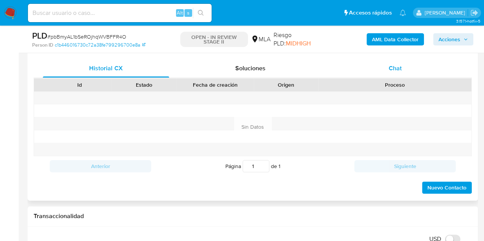
drag, startPoint x: 398, startPoint y: 65, endPoint x: 390, endPoint y: 75, distance: 13.4
click at [398, 65] on span "Chat" at bounding box center [395, 68] width 13 height 9
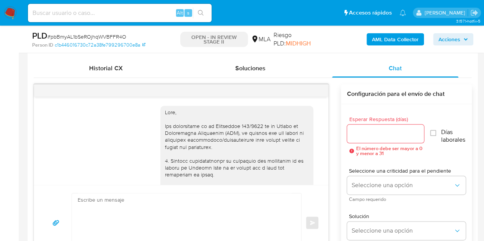
scroll to position [649, 0]
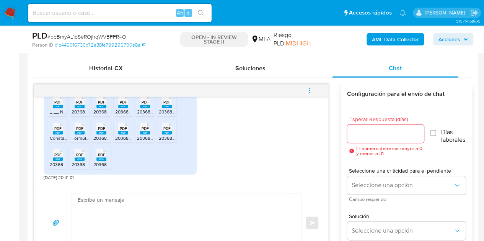
click at [215, 205] on textarea at bounding box center [185, 223] width 214 height 59
paste textarea "Hola, ¡Muchas gracias por tu respuesta! Confirmamos la recepción de la document…"
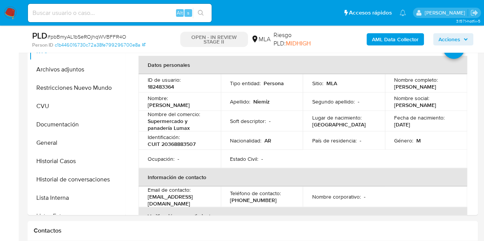
scroll to position [174, 0]
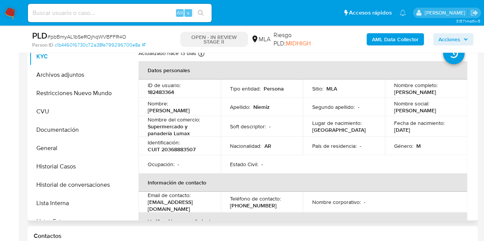
drag, startPoint x: 148, startPoint y: 113, endPoint x: 194, endPoint y: 111, distance: 46.0
click at [194, 111] on div "Nombre : Maximiliano Luis" at bounding box center [180, 107] width 64 height 14
copy p "[PERSON_NAME]"
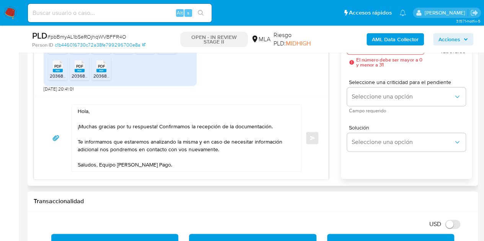
scroll to position [454, 0]
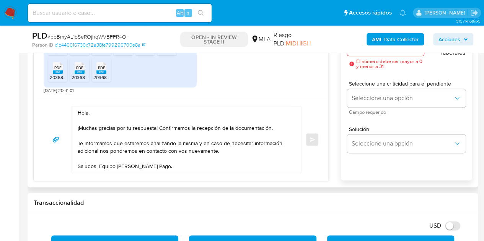
click at [88, 113] on textarea "Hola, ¡Muchas gracias por tu respuesta! Confirmamos la recepción de la document…" at bounding box center [185, 139] width 214 height 67
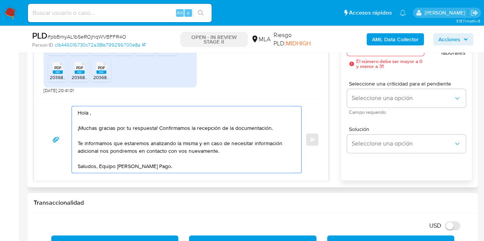
paste textarea "[PERSON_NAME]"
click at [145, 114] on textarea "Hola Maximiliano Luis, ¡Muchas gracias por tu respuesta! Confirmamos la recepci…" at bounding box center [185, 139] width 214 height 67
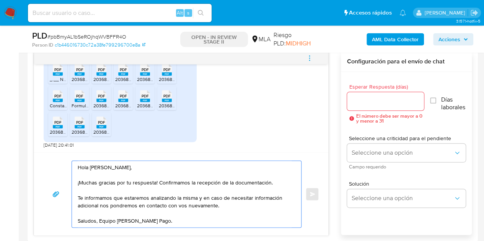
scroll to position [416, 0]
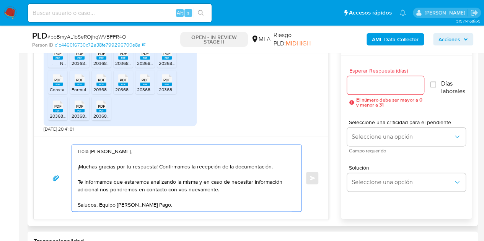
type textarea "Hola Maximiliano Luis, ¡Muchas gracias por tu respuesta! Confirmamos la recepci…"
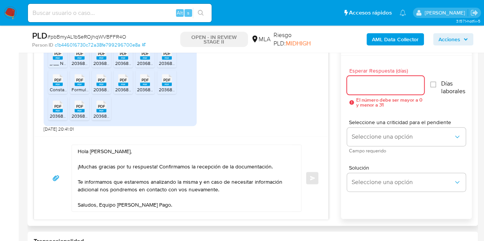
click at [386, 85] on input "Esperar Respuesta (días)" at bounding box center [385, 85] width 77 height 10
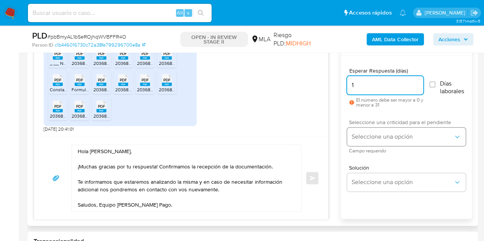
type input "1"
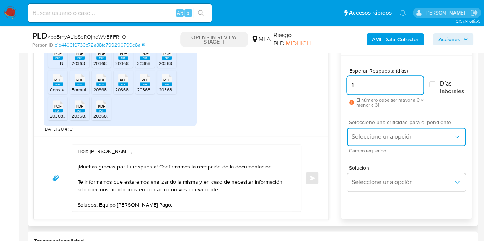
click at [368, 135] on span "Seleccione una opción" at bounding box center [403, 137] width 102 height 8
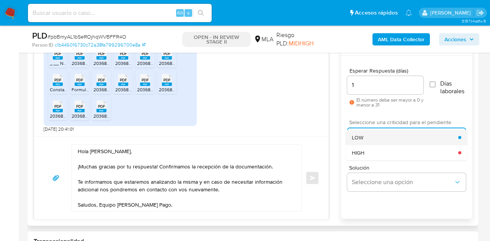
click at [365, 136] on div "LOW" at bounding box center [405, 137] width 106 height 15
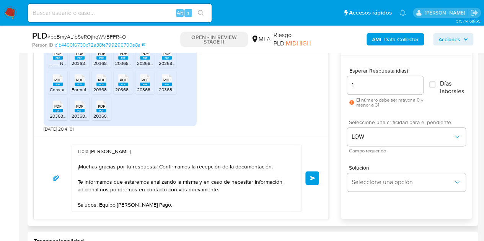
click at [318, 157] on div "Hola Maximiliano Luis, ¡Muchas gracias por tu respuesta! Confirmamos la recepci…" at bounding box center [181, 178] width 276 height 67
click at [312, 176] on span "Enviar" at bounding box center [312, 178] width 5 height 5
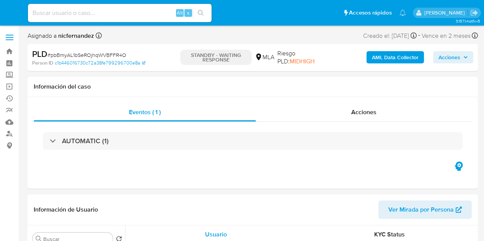
select select "10"
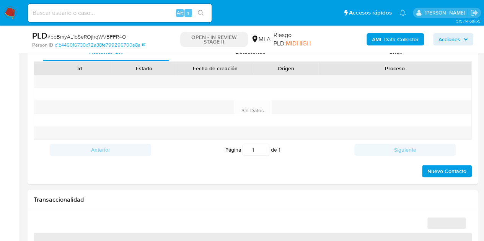
select select "10"
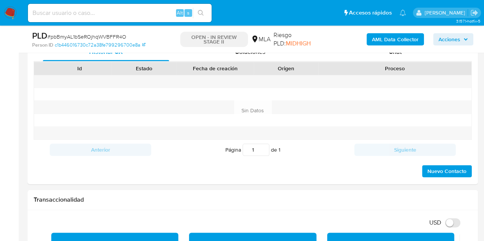
scroll to position [366, 0]
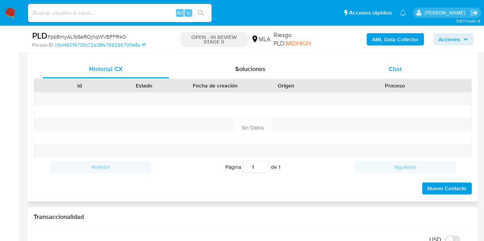
click at [404, 67] on div "Chat" at bounding box center [395, 69] width 126 height 18
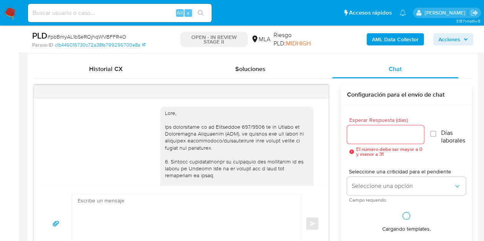
scroll to position [741, 0]
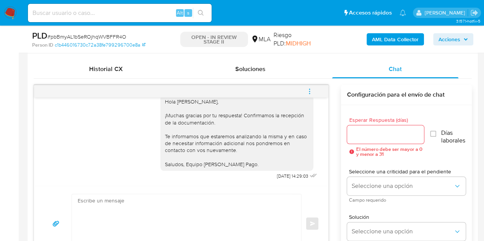
drag, startPoint x: 308, startPoint y: 92, endPoint x: 305, endPoint y: 90, distance: 4.4
click at [308, 92] on icon "menu-action" at bounding box center [309, 91] width 7 height 7
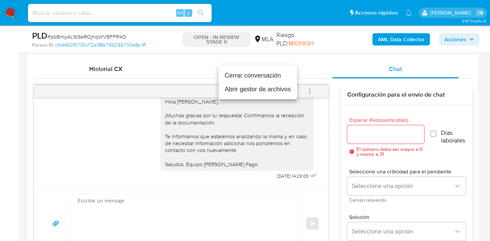
click at [275, 78] on li "Cerrar conversación" at bounding box center [257, 76] width 78 height 14
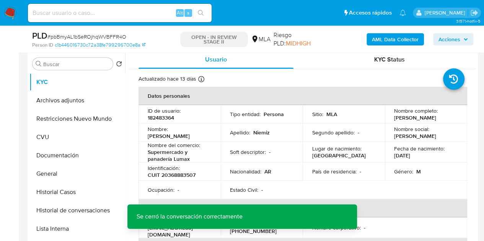
scroll to position [135, 0]
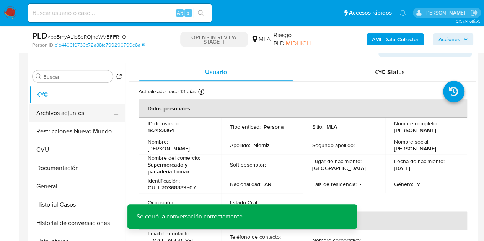
click at [59, 117] on button "Archivos adjuntos" at bounding box center [74, 113] width 90 height 18
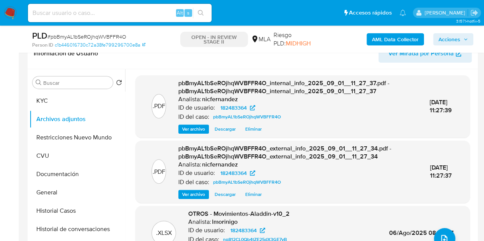
scroll to position [133, 0]
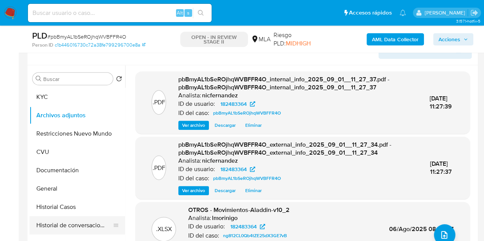
click at [83, 221] on button "Historial de conversaciones" at bounding box center [74, 226] width 90 height 18
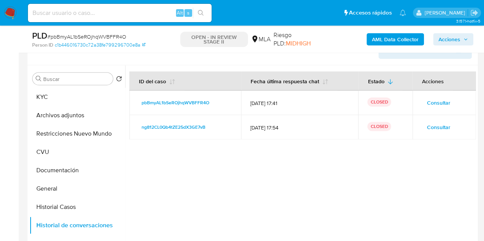
click at [342, 205] on div at bounding box center [300, 163] width 351 height 196
click at [74, 113] on button "Archivos adjuntos" at bounding box center [74, 115] width 90 height 18
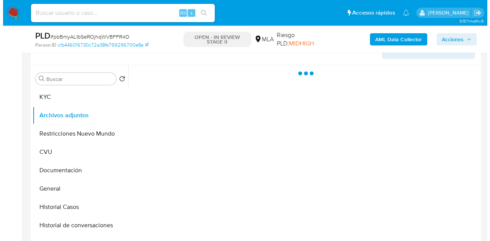
scroll to position [151, 0]
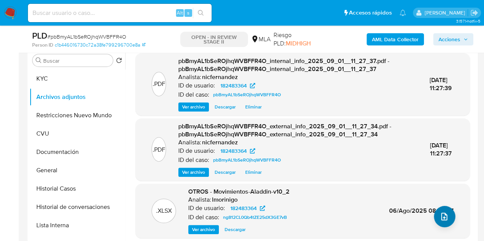
drag, startPoint x: 451, startPoint y: 206, endPoint x: 444, endPoint y: 215, distance: 11.5
click at [450, 208] on div ".XLSX OTROS - Movimientos-Aladdin-v10_2 Analista: lmorinigo ID de usuario: 1824…" at bounding box center [302, 211] width 327 height 47
click at [444, 215] on icon "upload-file" at bounding box center [444, 216] width 9 height 9
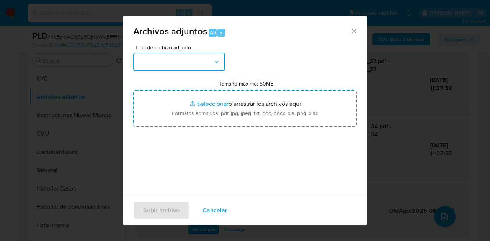
click at [208, 59] on button "button" at bounding box center [179, 62] width 92 height 18
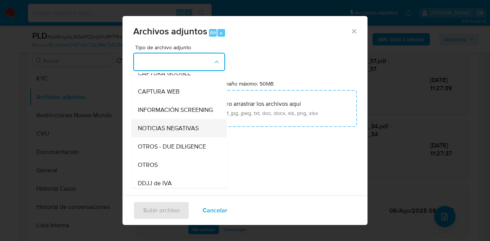
scroll to position [67, 0]
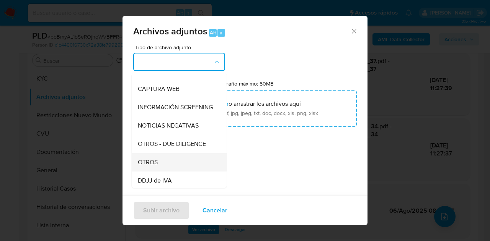
click at [160, 171] on div "OTROS" at bounding box center [177, 162] width 78 height 18
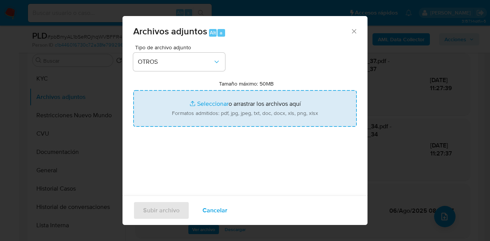
click at [199, 106] on input "Tamaño máximo: 50MB Seleccionar archivos" at bounding box center [244, 108] width 223 height 37
type input "C:\fakepath\Constancia de monotributo.pdf"
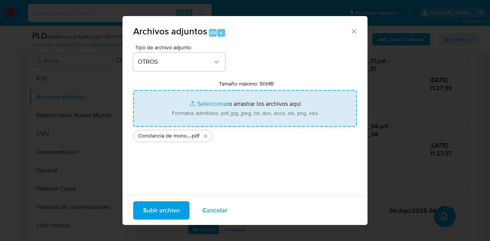
click at [157, 208] on span "Subir archivo" at bounding box center [161, 210] width 36 height 17
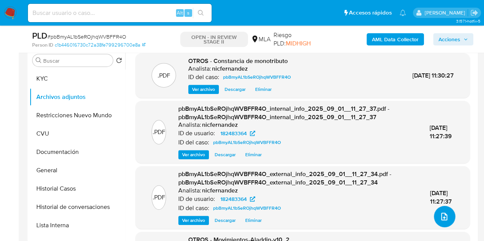
click at [441, 218] on icon "upload-file" at bounding box center [444, 216] width 9 height 9
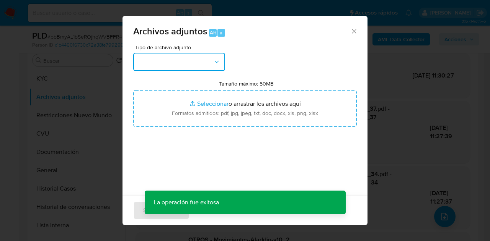
click at [194, 59] on button "button" at bounding box center [179, 62] width 92 height 18
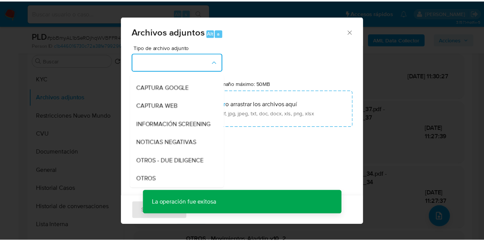
scroll to position [123, 0]
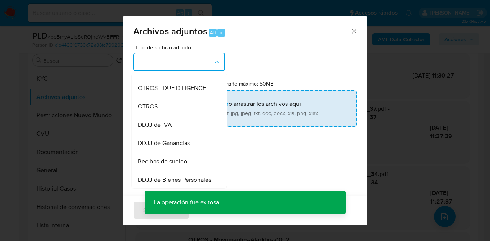
click at [165, 116] on div "OTROS" at bounding box center [177, 107] width 78 height 18
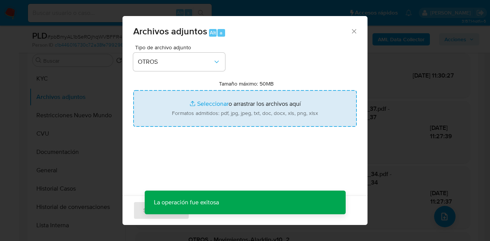
click at [200, 108] on input "Tamaño máximo: 50MB Seleccionar archivos" at bounding box center [244, 108] width 223 height 37
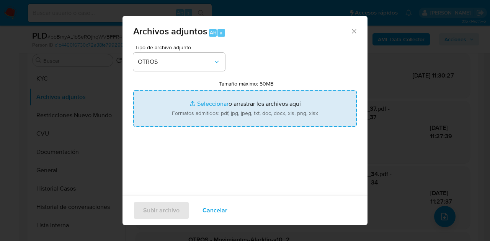
type input "C:\fakepath\Caselog NO ROI pbBmyAL1bSeROjhqWVBFFR4O.docx"
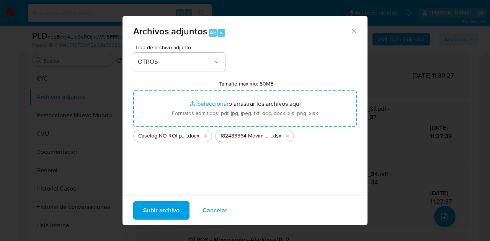
click at [158, 212] on span "Subir archivo" at bounding box center [161, 210] width 36 height 17
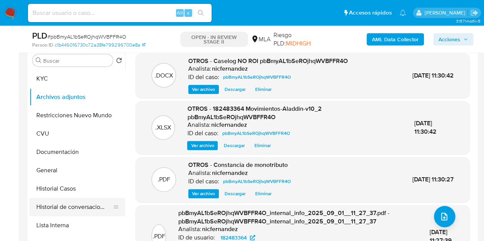
click at [54, 208] on button "Historial de conversaciones" at bounding box center [74, 207] width 90 height 18
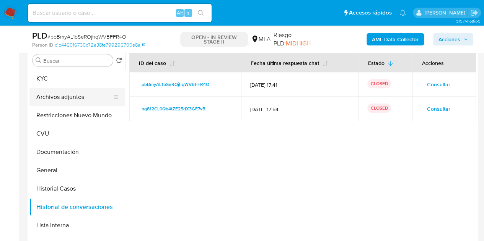
click at [67, 99] on button "Archivos adjuntos" at bounding box center [74, 97] width 90 height 18
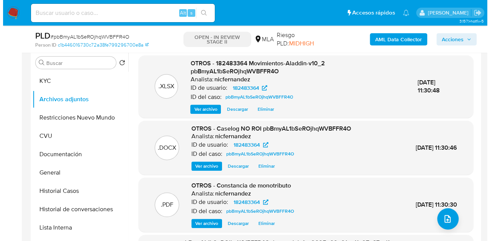
scroll to position [138, 0]
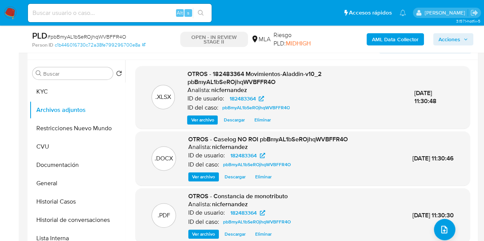
click at [201, 119] on span "Ver archivo" at bounding box center [202, 120] width 23 height 8
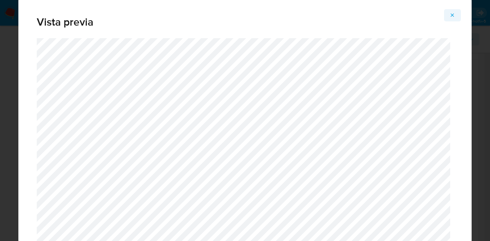
click at [449, 17] on icon "Attachment preview" at bounding box center [452, 15] width 6 height 6
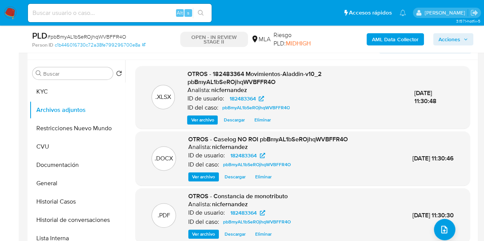
click at [199, 177] on span "Ver archivo" at bounding box center [203, 177] width 23 height 8
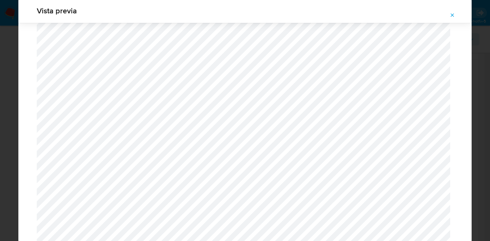
scroll to position [170, 0]
drag, startPoint x: 469, startPoint y: 32, endPoint x: 471, endPoint y: 25, distance: 6.8
click at [471, 25] on div "Vista previa" at bounding box center [244, 120] width 453 height 245
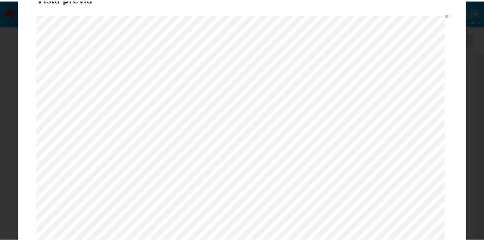
scroll to position [21, 0]
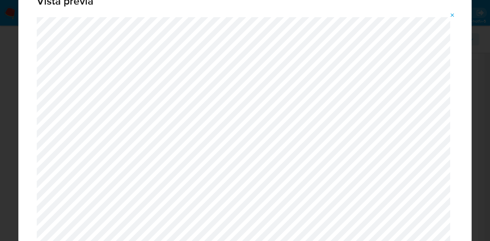
drag, startPoint x: 454, startPoint y: 11, endPoint x: 398, endPoint y: 58, distance: 73.3
click at [454, 12] on span "Attachment preview" at bounding box center [452, 15] width 6 height 11
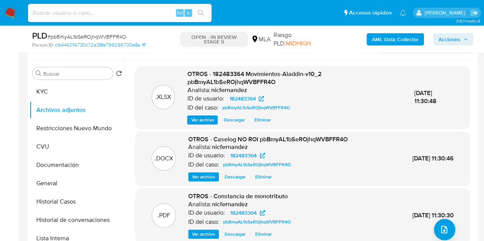
click at [450, 35] on span "Acciones" at bounding box center [449, 39] width 22 height 12
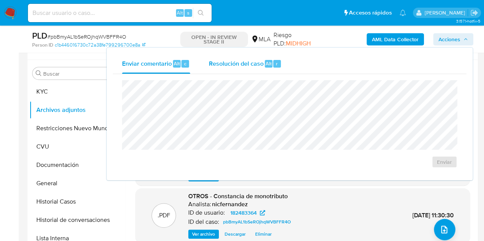
click at [267, 61] on span "Alt" at bounding box center [268, 63] width 6 height 7
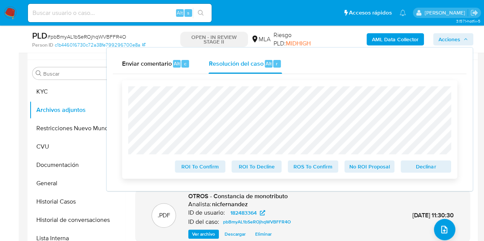
click at [358, 169] on span "No ROI Proposal" at bounding box center [370, 166] width 40 height 11
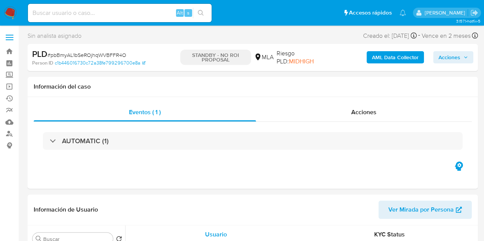
select select "10"
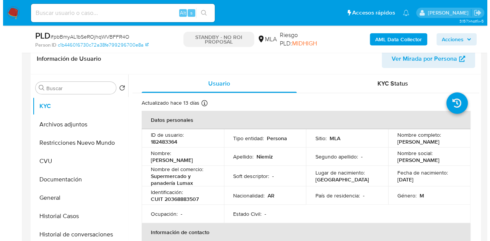
scroll to position [129, 0]
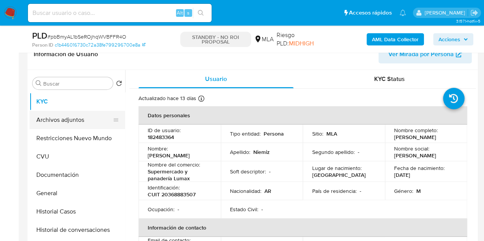
click at [60, 125] on button "Archivos adjuntos" at bounding box center [74, 120] width 90 height 18
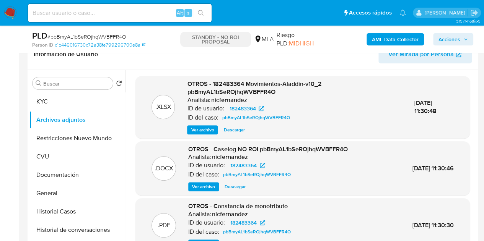
click at [202, 186] on span "Ver archivo" at bounding box center [203, 187] width 23 height 8
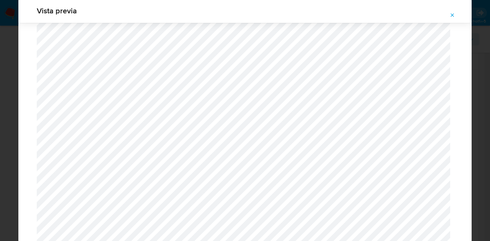
scroll to position [1230, 0]
drag, startPoint x: 471, startPoint y: 135, endPoint x: 474, endPoint y: 83, distance: 52.1
click at [474, 83] on div "Vista previa" at bounding box center [245, 120] width 490 height 241
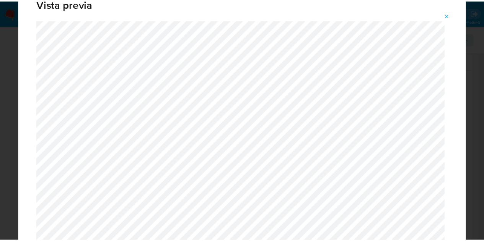
scroll to position [0, 0]
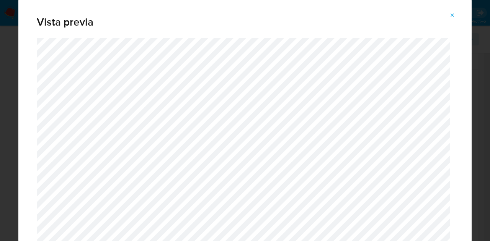
click at [450, 17] on icon "Attachment preview" at bounding box center [452, 15] width 6 height 6
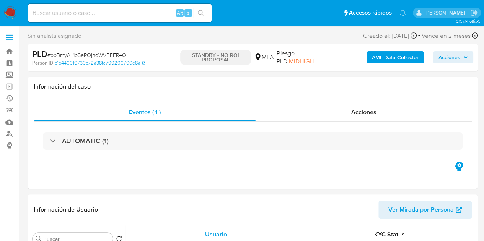
select select "10"
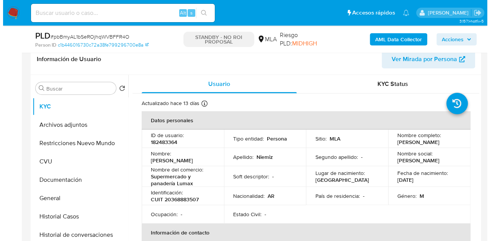
scroll to position [127, 0]
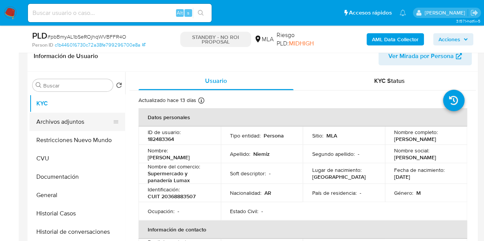
click at [68, 122] on button "Archivos adjuntos" at bounding box center [74, 122] width 90 height 18
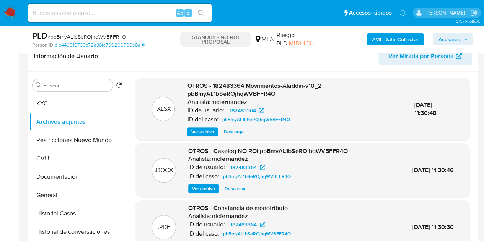
click at [204, 188] on span "Ver archivo" at bounding box center [203, 189] width 23 height 8
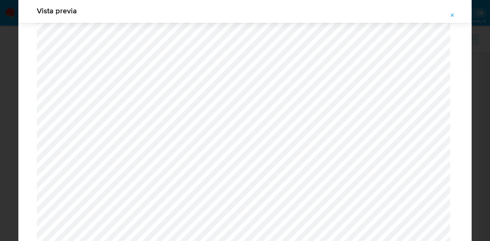
scroll to position [1034, 0]
click at [448, 13] on button "Attachment preview" at bounding box center [452, 15] width 17 height 12
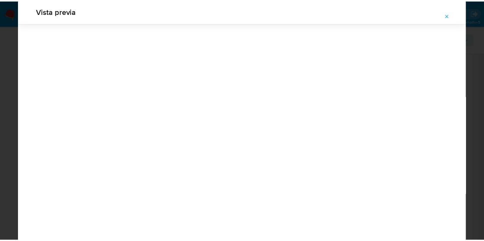
scroll to position [24, 0]
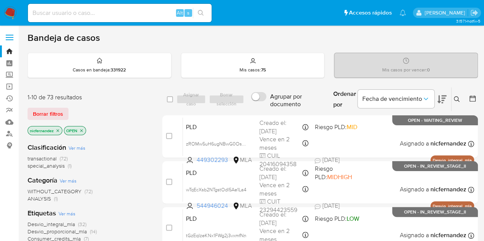
click at [143, 145] on div "Clasificación Ver más transactional (72) special_analysis (1)" at bounding box center [89, 156] width 122 height 27
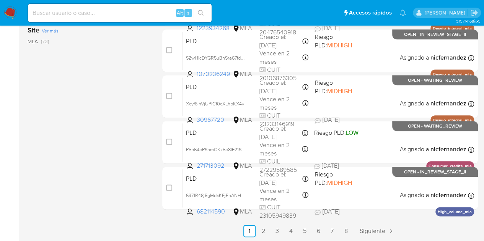
scroll to position [362, 0]
click at [348, 231] on link "8" at bounding box center [346, 231] width 12 height 12
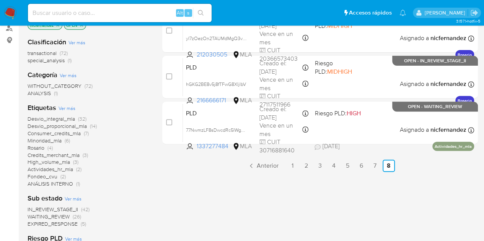
scroll to position [106, 0]
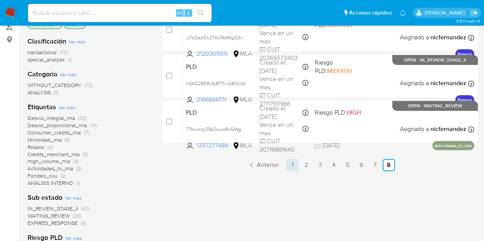
click at [297, 168] on link "1" at bounding box center [292, 165] width 12 height 12
